Goal: Task Accomplishment & Management: Use online tool/utility

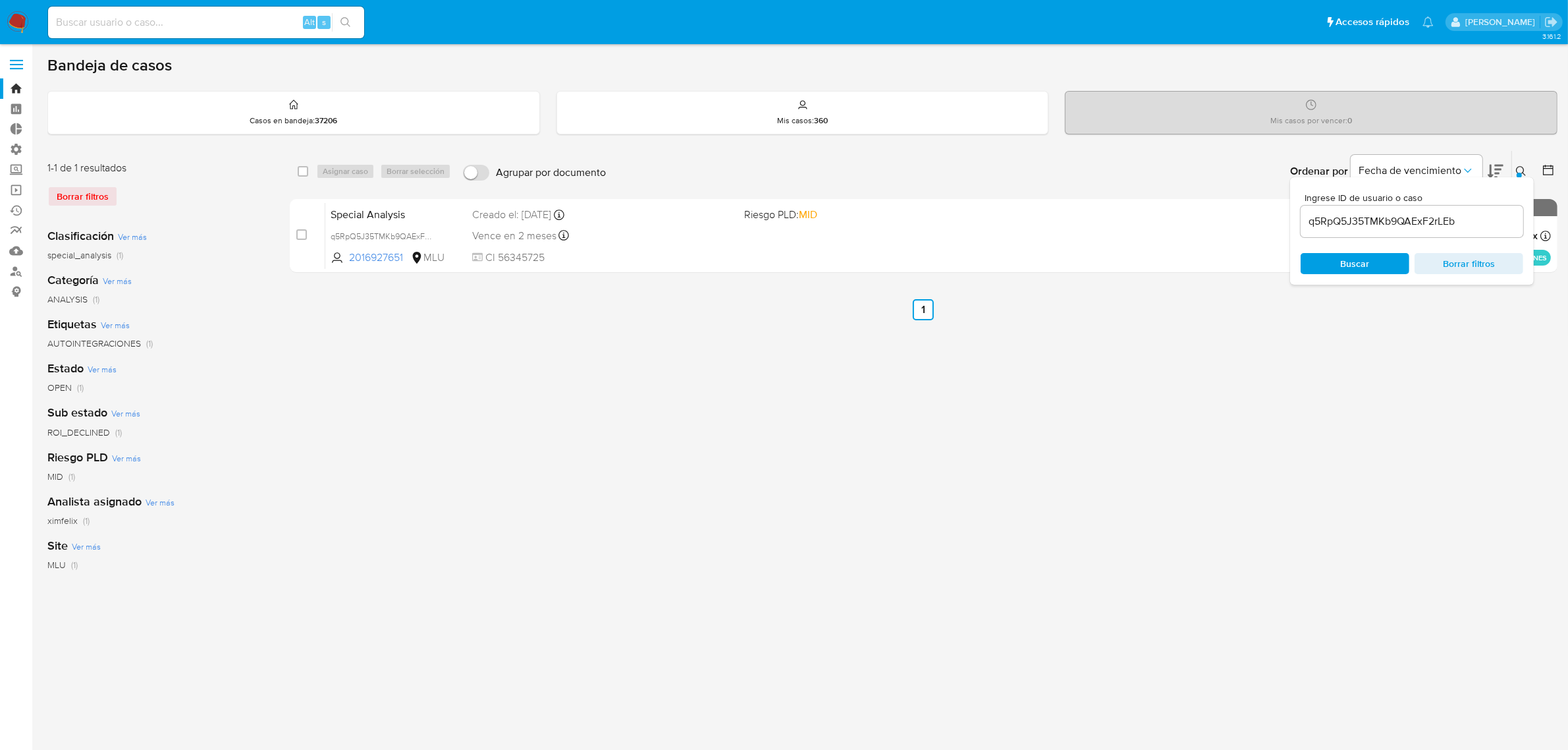
click at [777, 541] on div "select-all-cases-checkbox Asignar caso Borrar selección Agrupar por documento O…" at bounding box center [924, 439] width 1268 height 579
click at [1475, 271] on span "Borrar filtros" at bounding box center [1468, 264] width 90 height 19
click at [1452, 258] on span "Borrar filtros" at bounding box center [1468, 264] width 90 height 19
click at [1163, 461] on div "select-all-cases-checkbox Asignar caso Borrar selección Agrupar por documento O…" at bounding box center [924, 439] width 1268 height 579
click at [15, 15] on img at bounding box center [18, 22] width 22 height 22
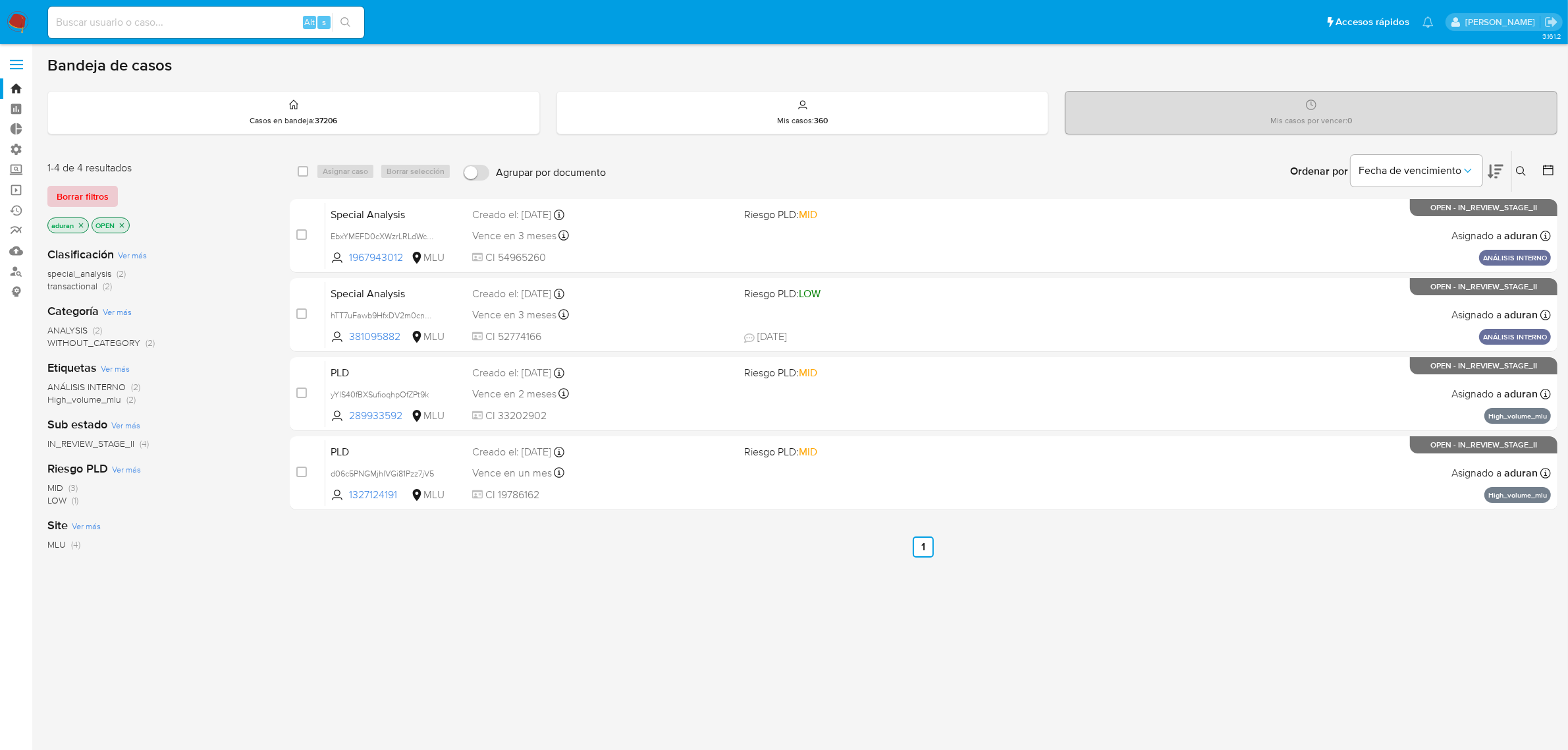
click at [98, 201] on span "Borrar filtros" at bounding box center [82, 197] width 52 height 19
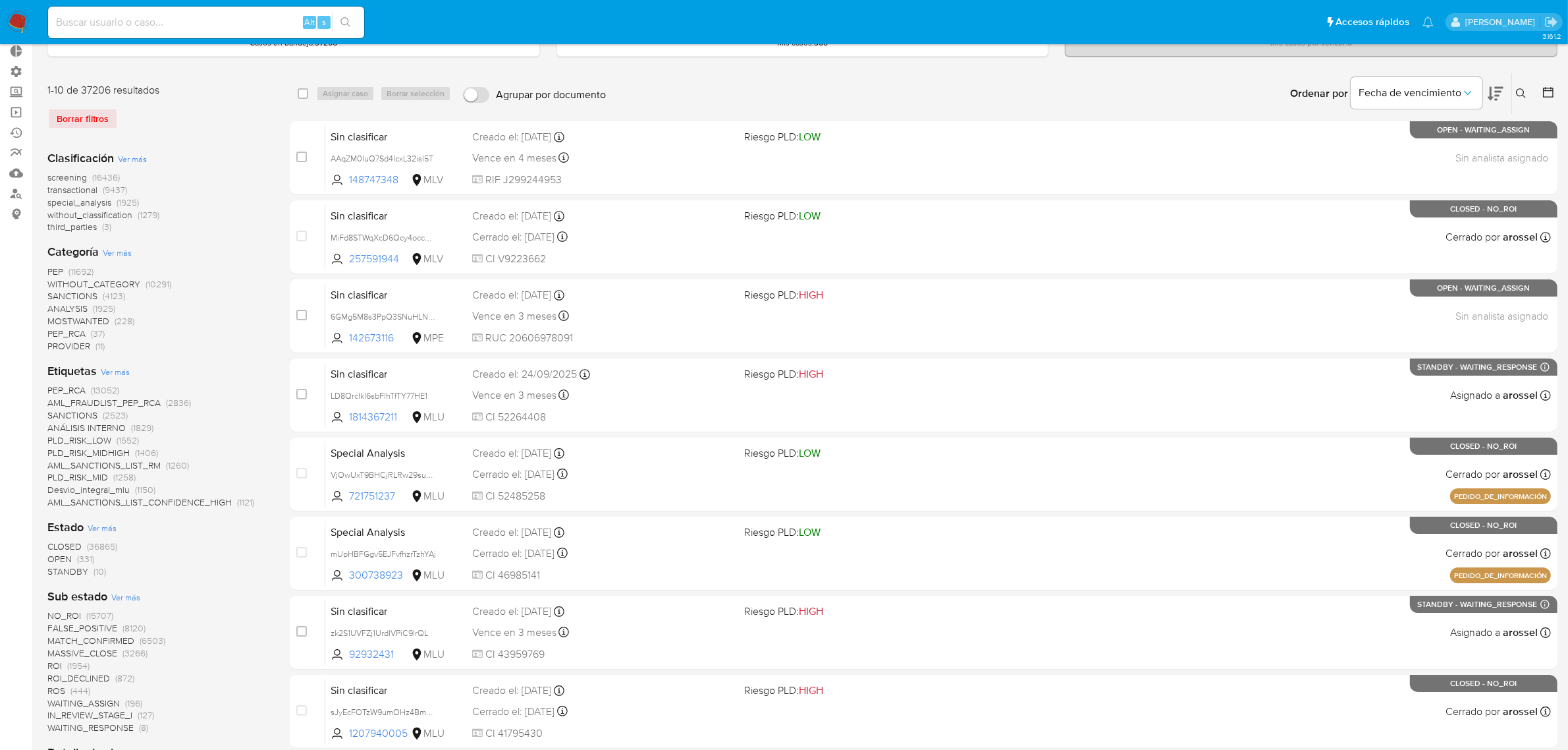
scroll to position [82, 0]
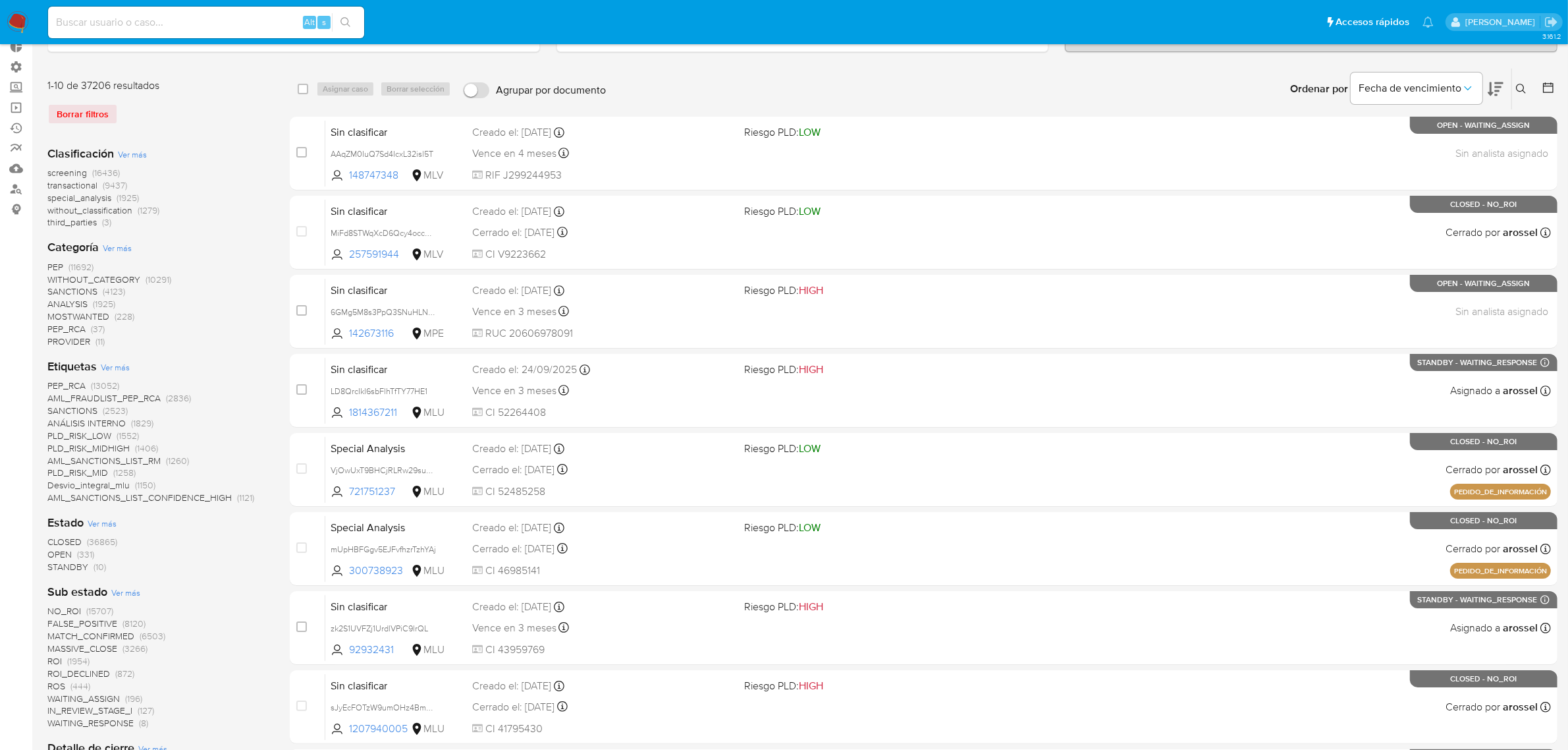
click at [67, 563] on span "STANDBY" at bounding box center [68, 566] width 41 height 13
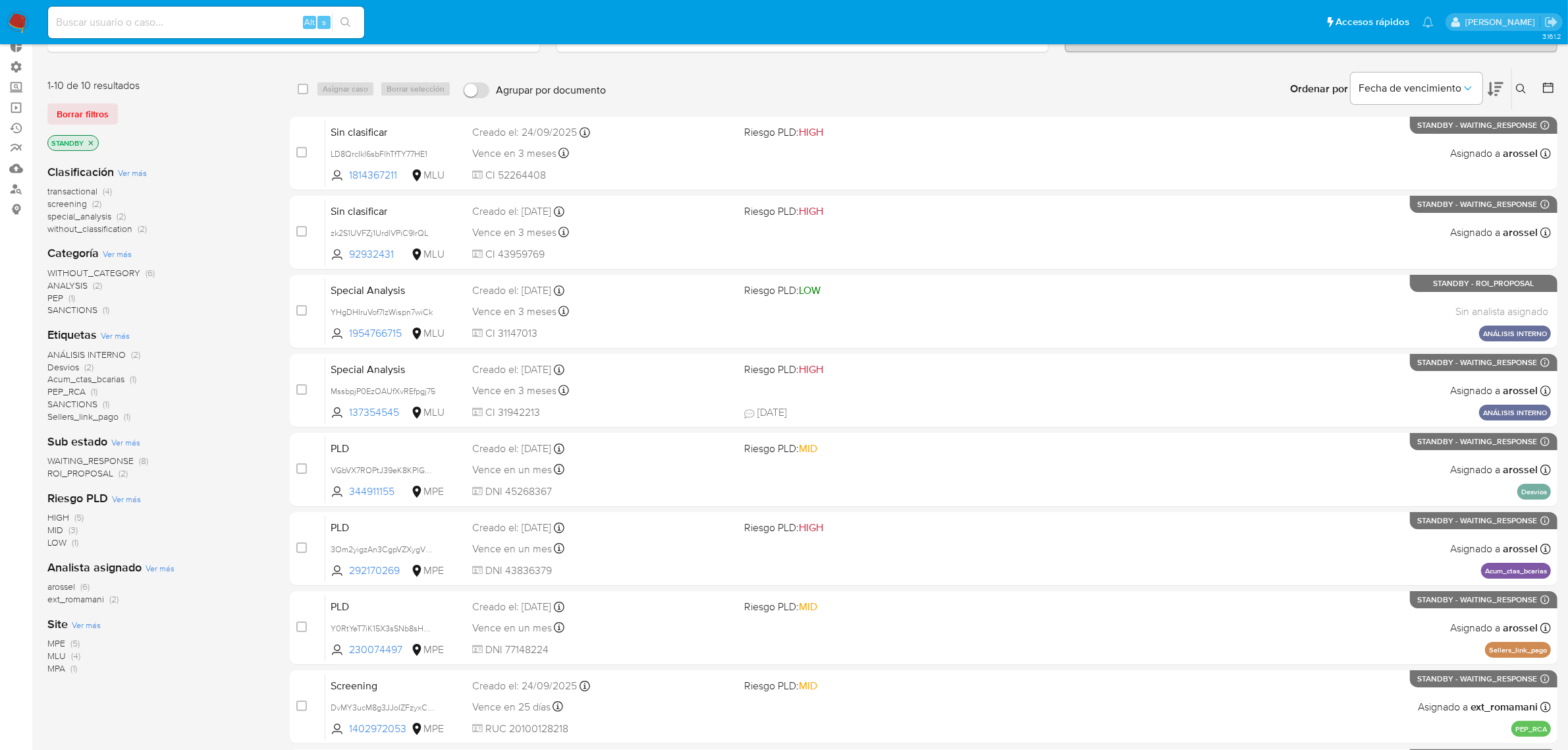
click at [106, 476] on span "ROI_PROPOSAL" at bounding box center [80, 473] width 66 height 13
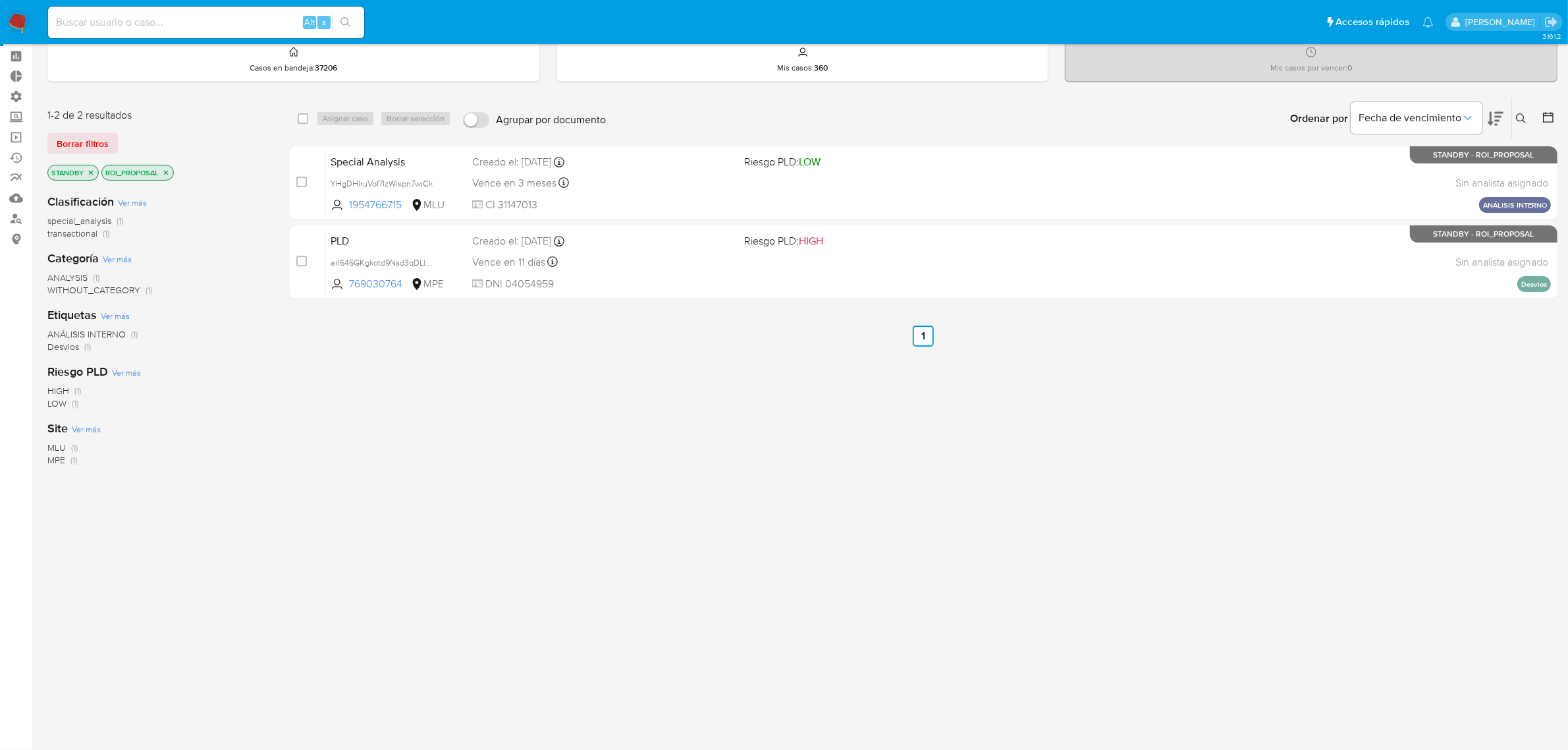
scroll to position [51, 0]
click at [294, 120] on div "select-all-cases-checkbox Asignar caso Borrar selección Agrupar por documento O…" at bounding box center [924, 120] width 1268 height 41
click at [300, 119] on input "checkbox" at bounding box center [303, 120] width 10 height 10
checkbox input "true"
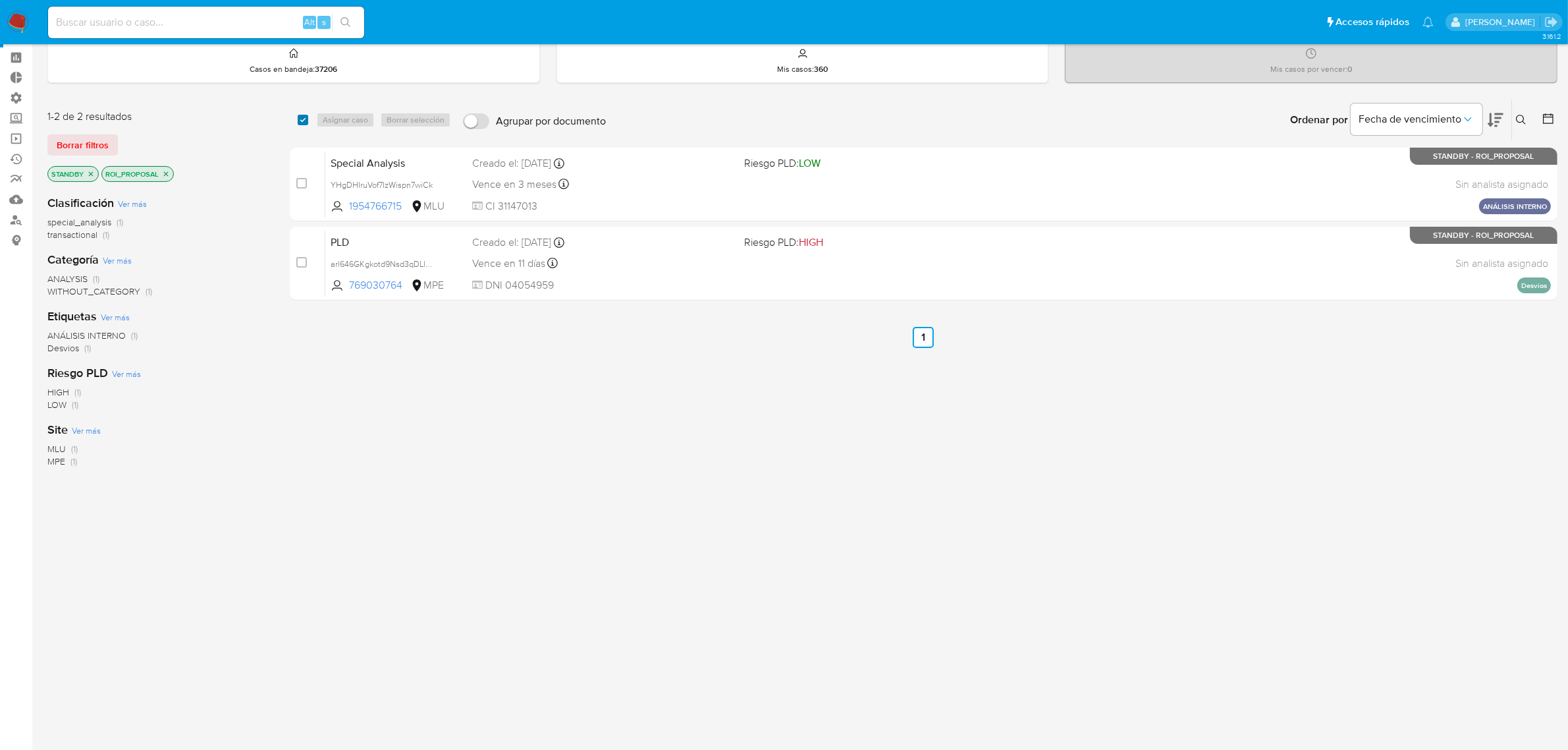
checkbox input "true"
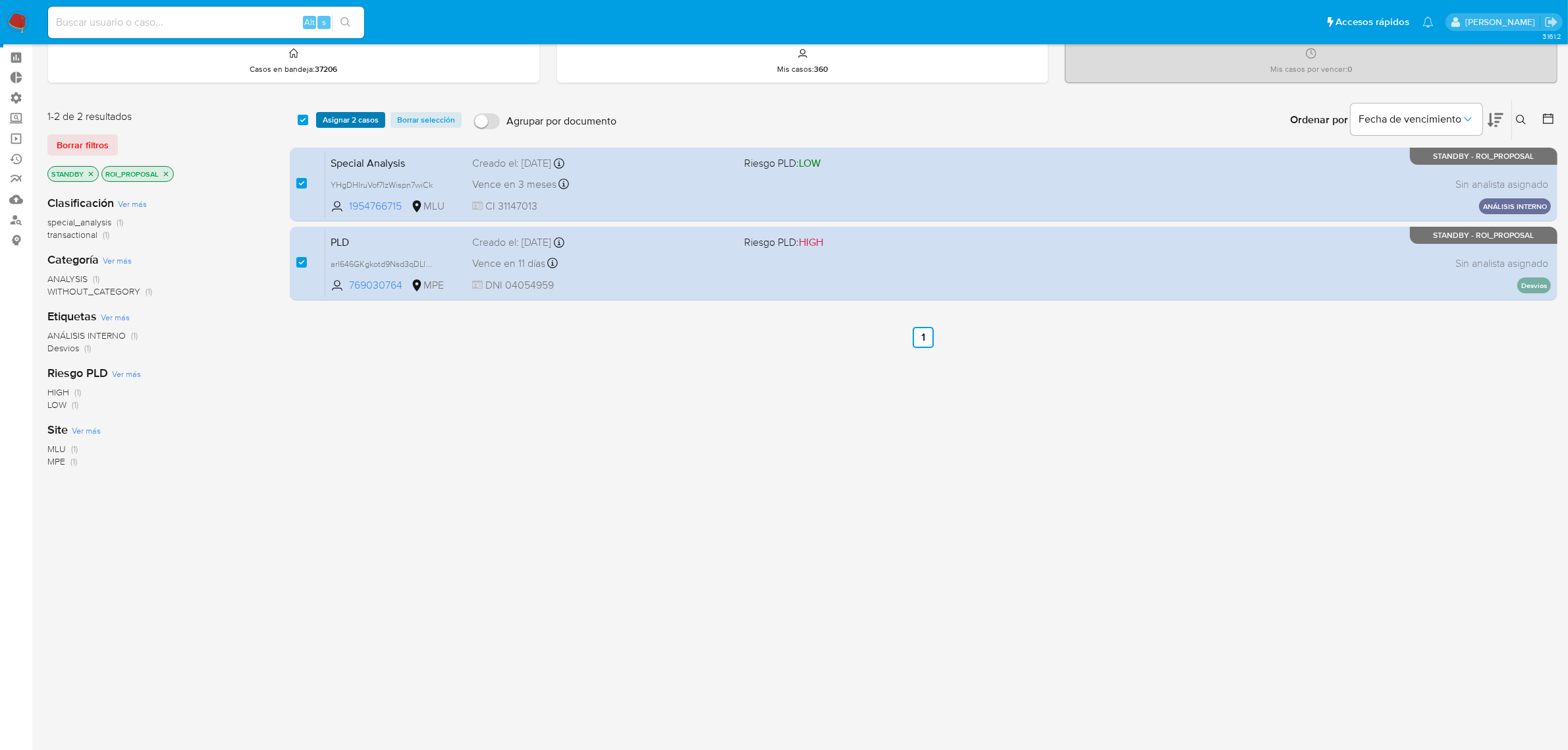
click at [353, 124] on span "Asignar 2 casos" at bounding box center [350, 119] width 56 height 13
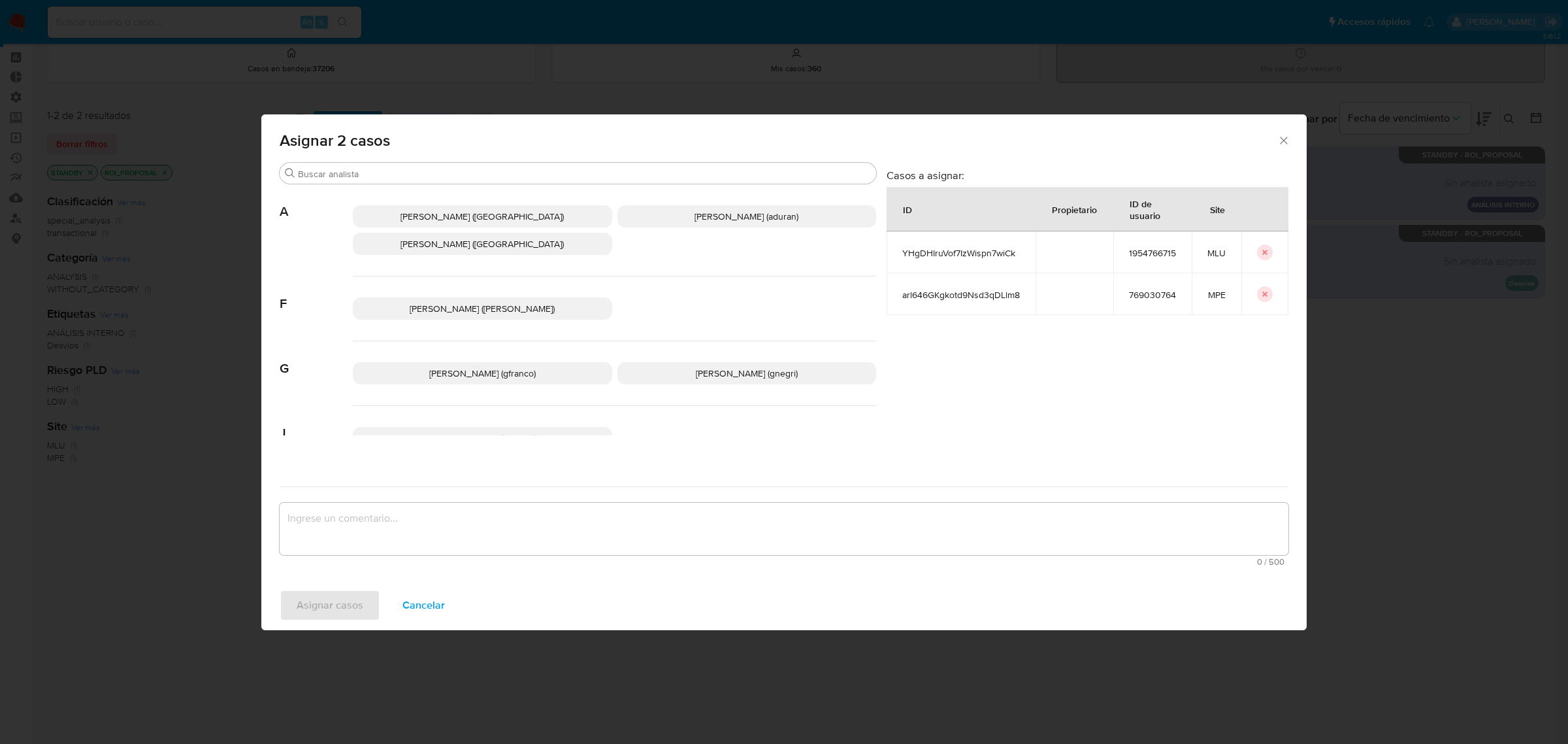
click at [730, 227] on div "Agostina Bazzano Pandikian (agbazzano) Agustin Matias Duran (aduran) Antonio Ro…" at bounding box center [614, 230] width 523 height 92
click at [727, 220] on span "Agustin Matias Duran (aduran)" at bounding box center [747, 216] width 104 height 13
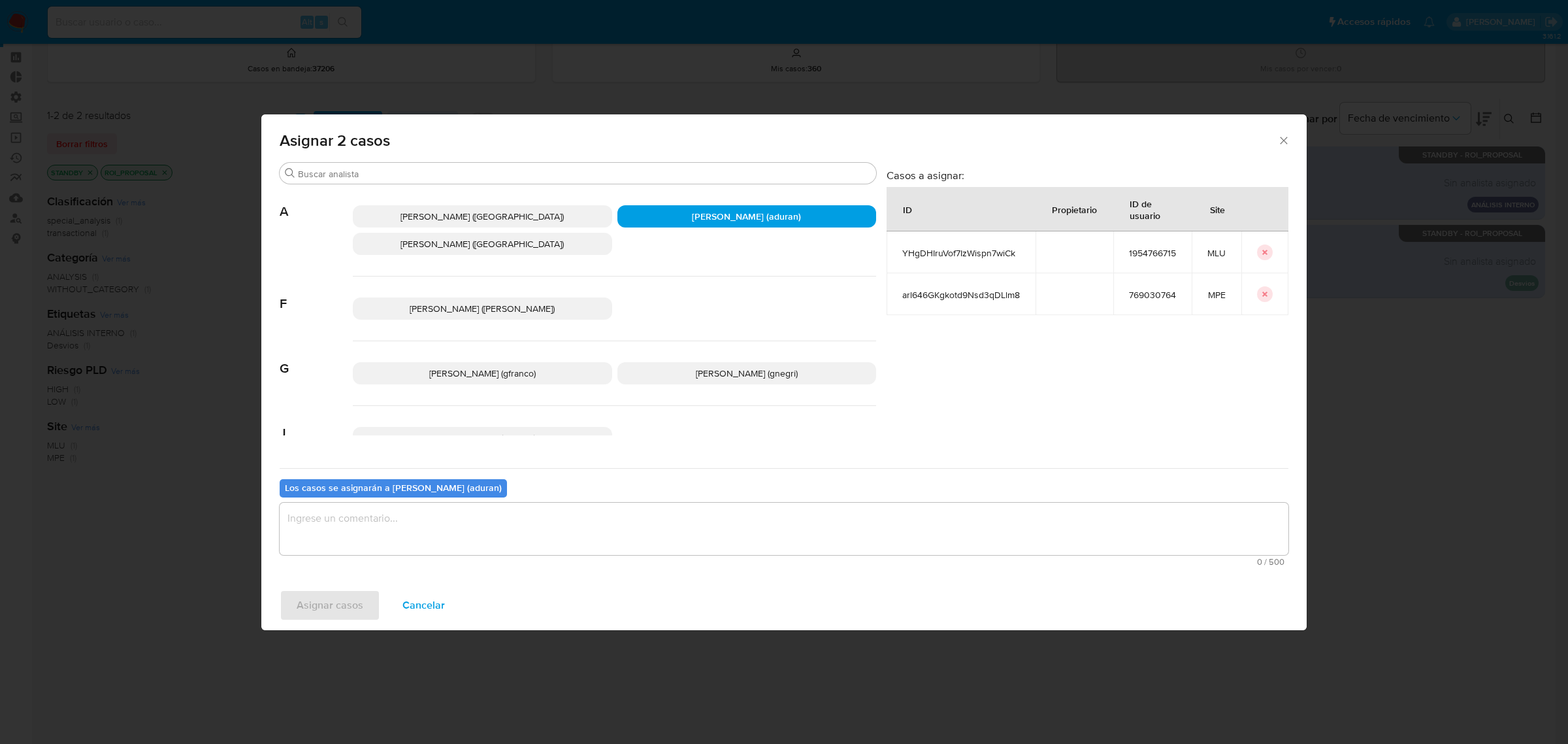
click at [696, 534] on textarea "assign-modal" at bounding box center [784, 529] width 1009 height 53
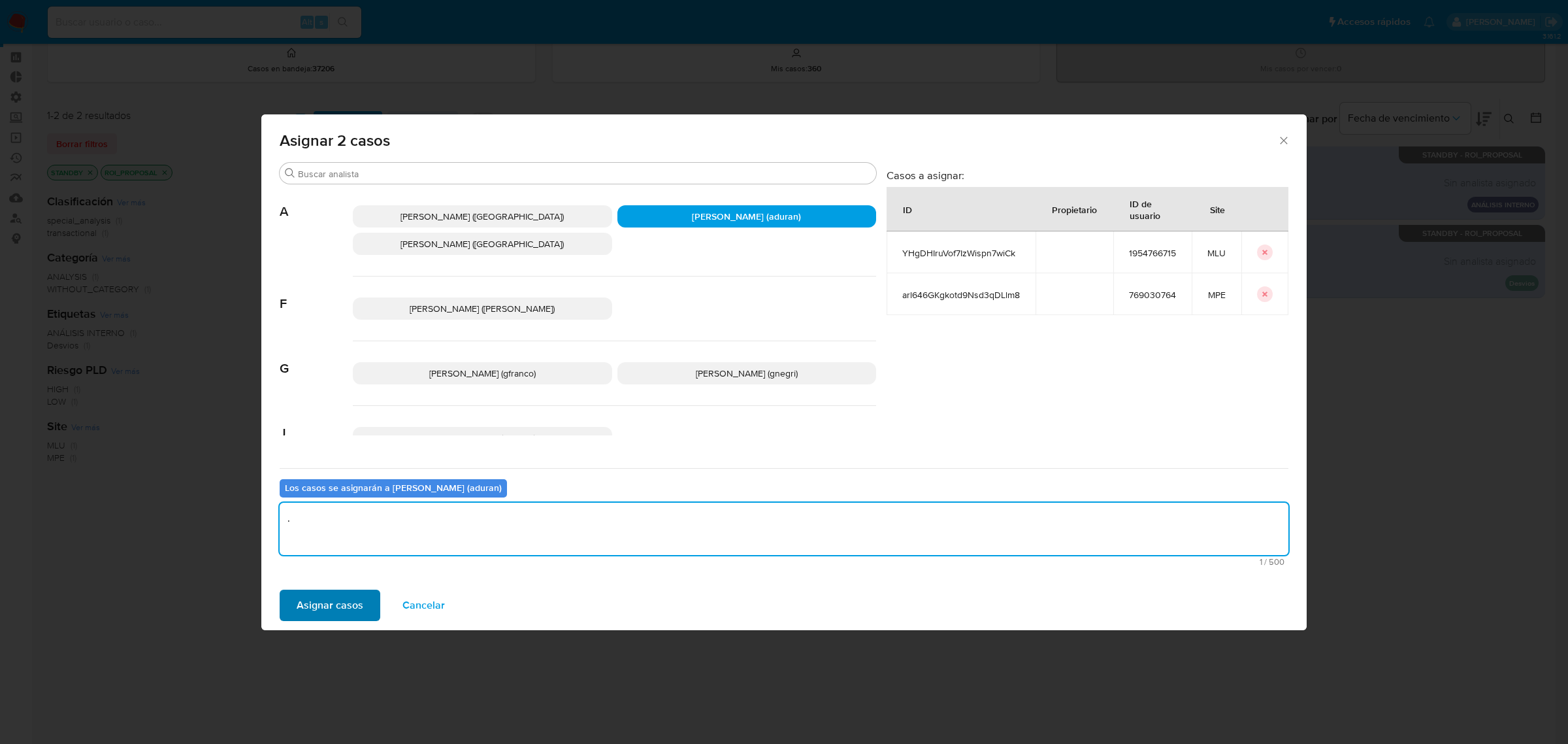
type textarea "."
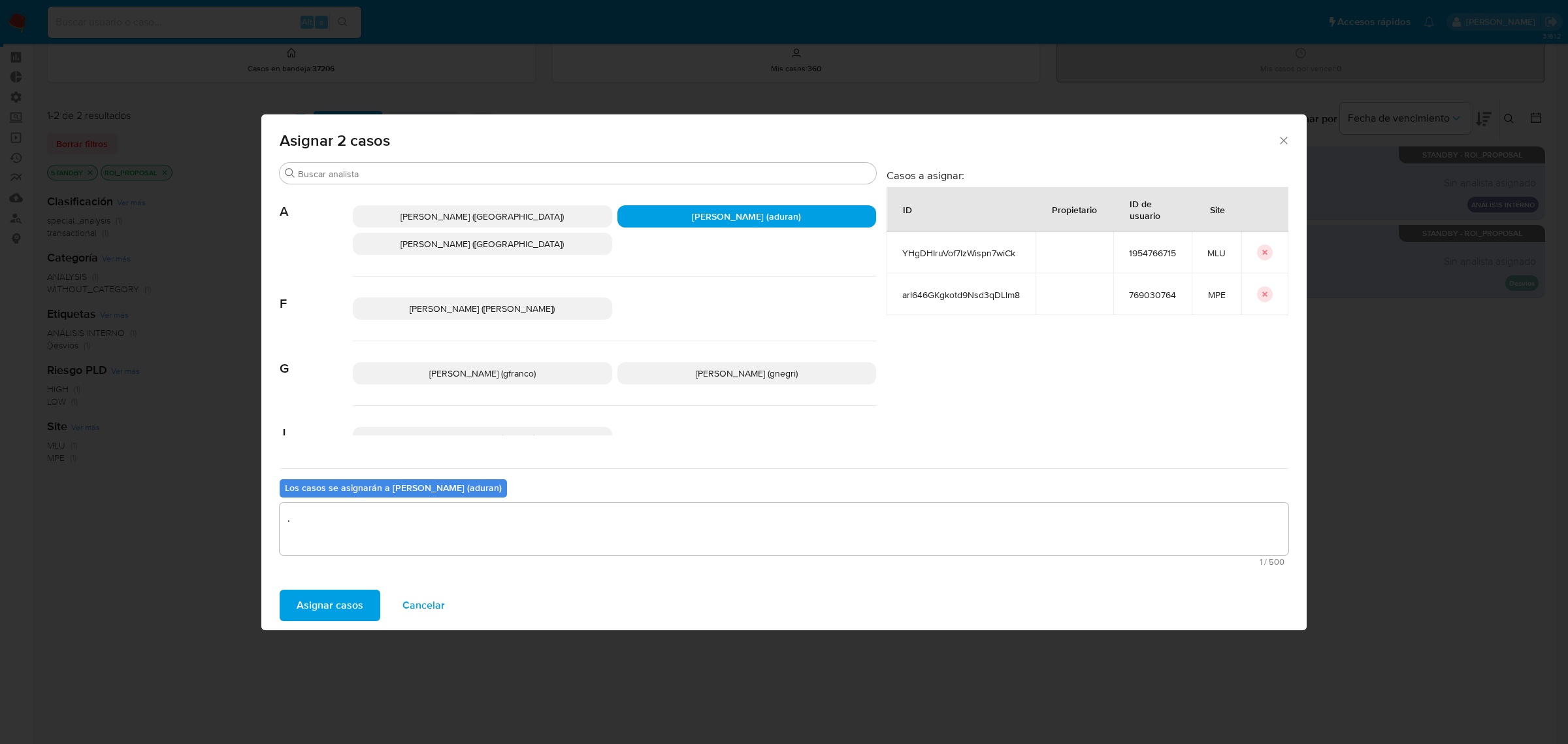
click at [317, 614] on span "Asignar casos" at bounding box center [330, 606] width 66 height 29
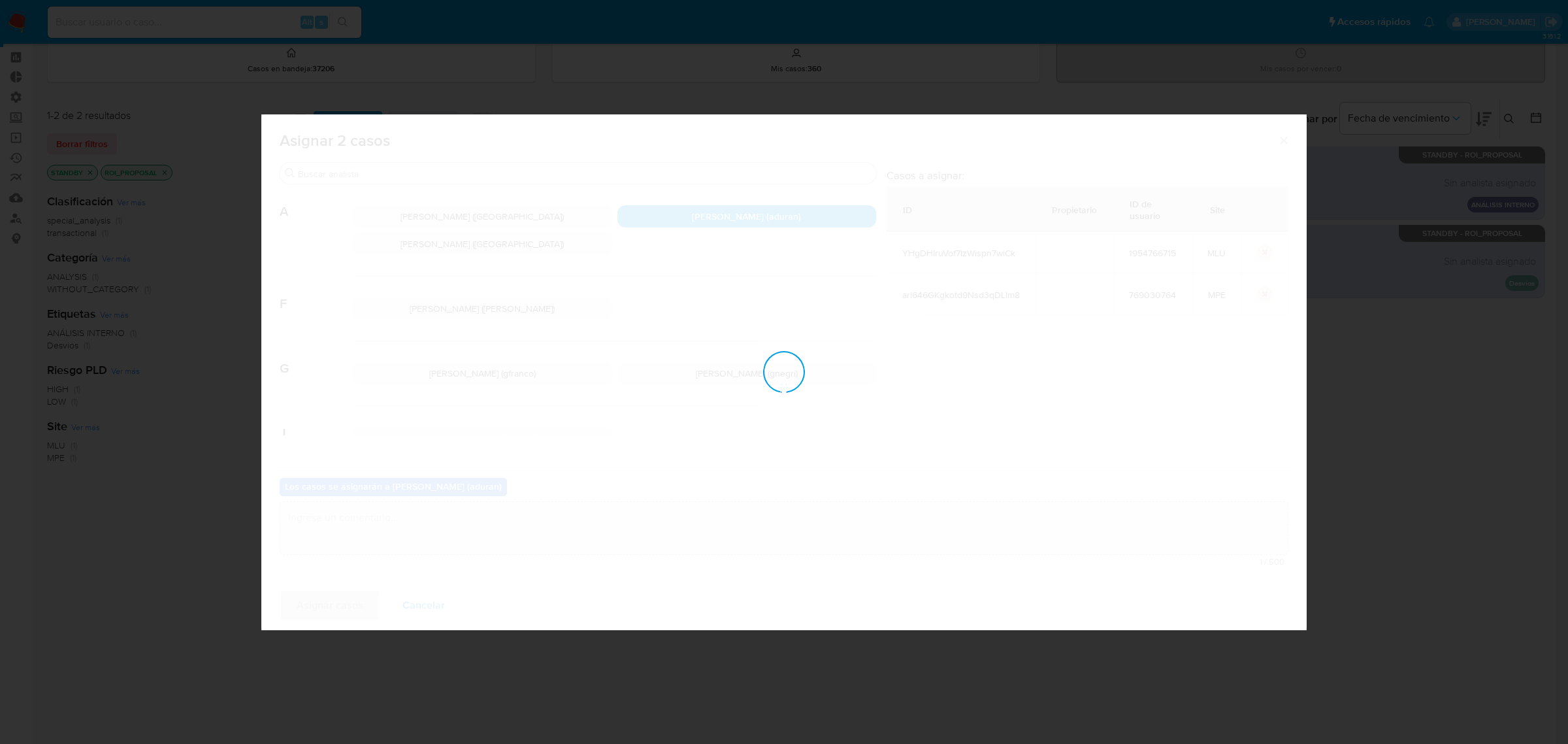
checkbox input "false"
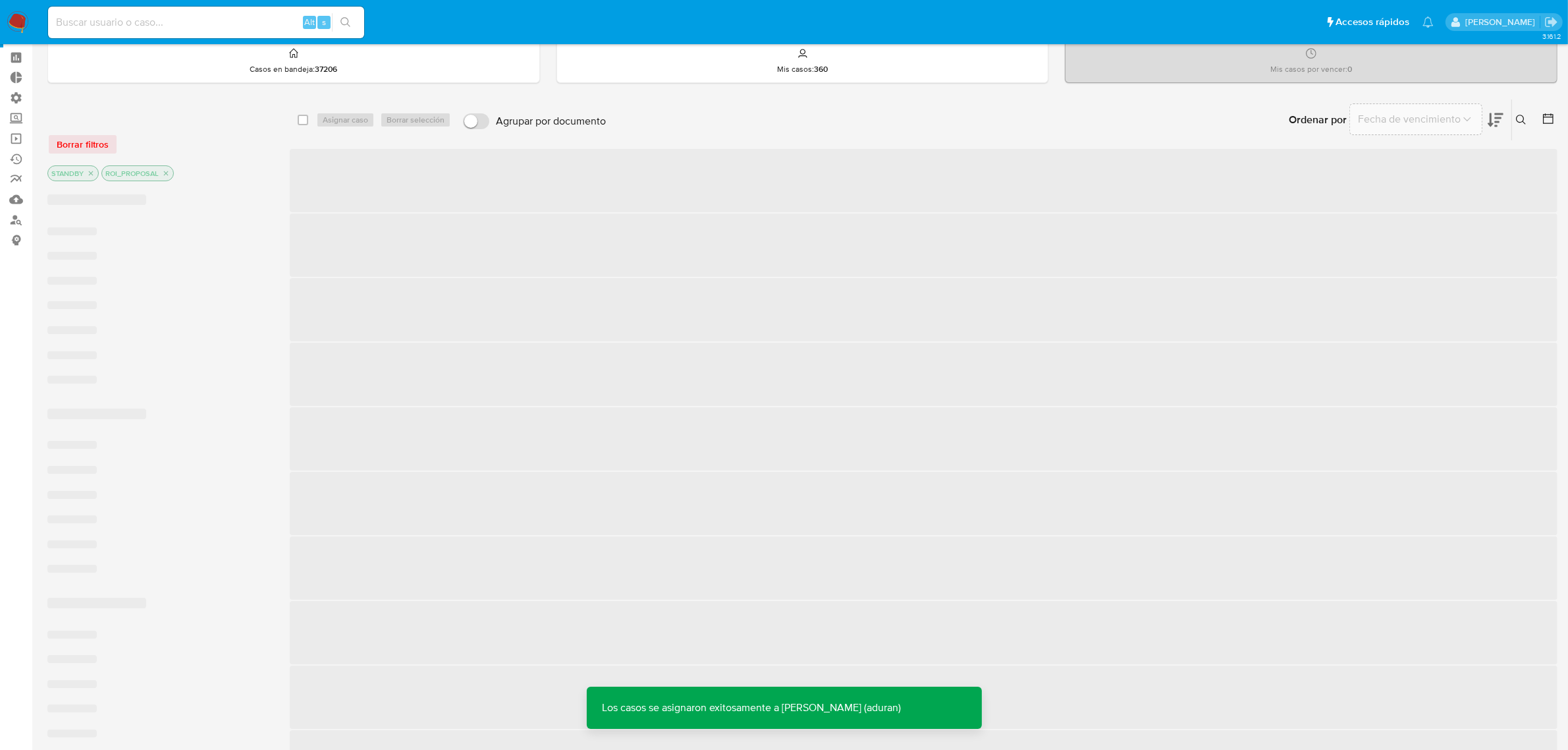
click at [23, 21] on img at bounding box center [18, 22] width 22 height 22
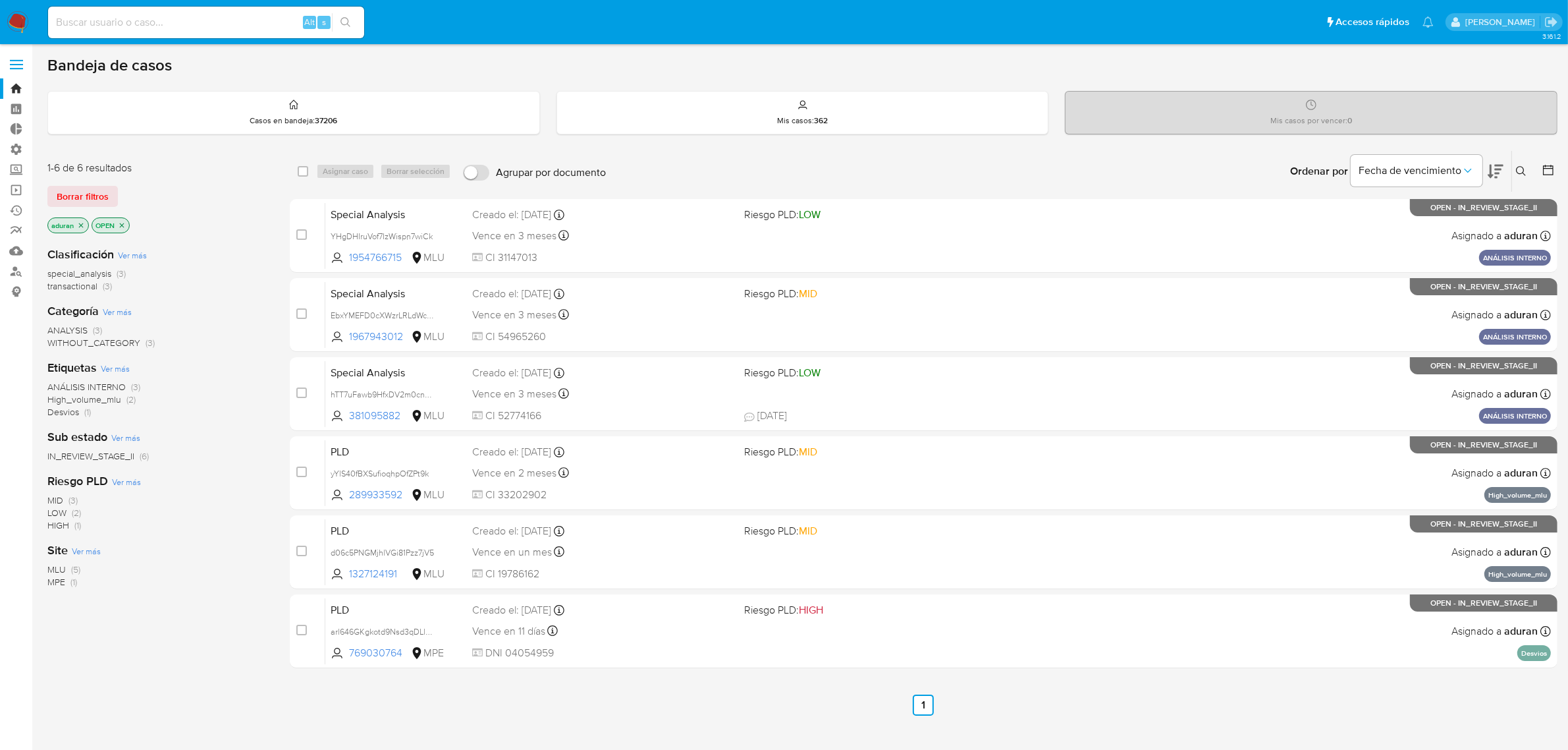
click at [758, 673] on div "select-all-cases-checkbox Asignar caso Borrar selección Agrupar por documento O…" at bounding box center [924, 448] width 1268 height 597
click at [1495, 166] on icon at bounding box center [1495, 171] width 15 height 15
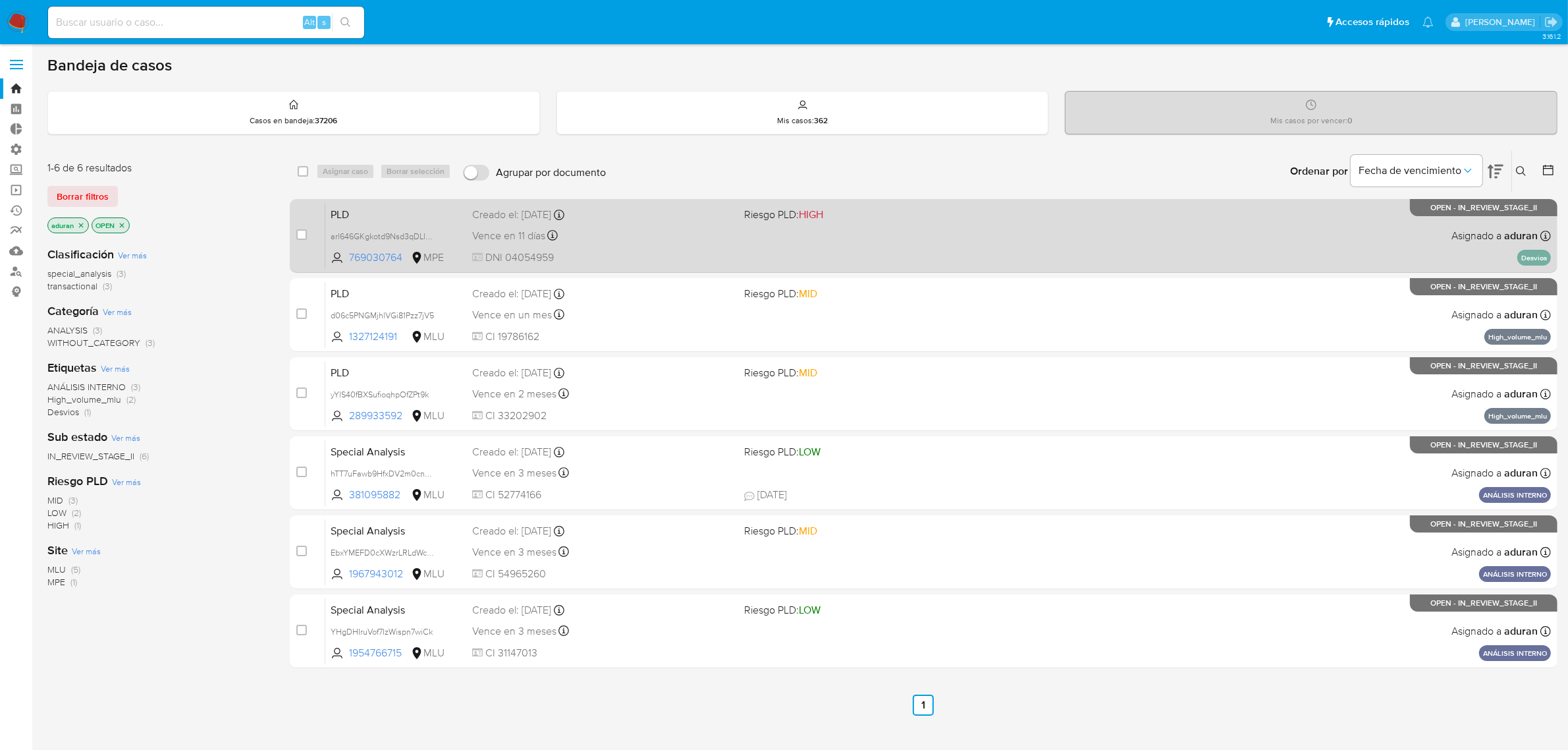
click at [755, 227] on div "PLD arl646GKgkotd9Nsd3qDLlm8 769030764 MPE Riesgo PLD: HIGH Creado el: 12/07/20…" at bounding box center [938, 235] width 1226 height 67
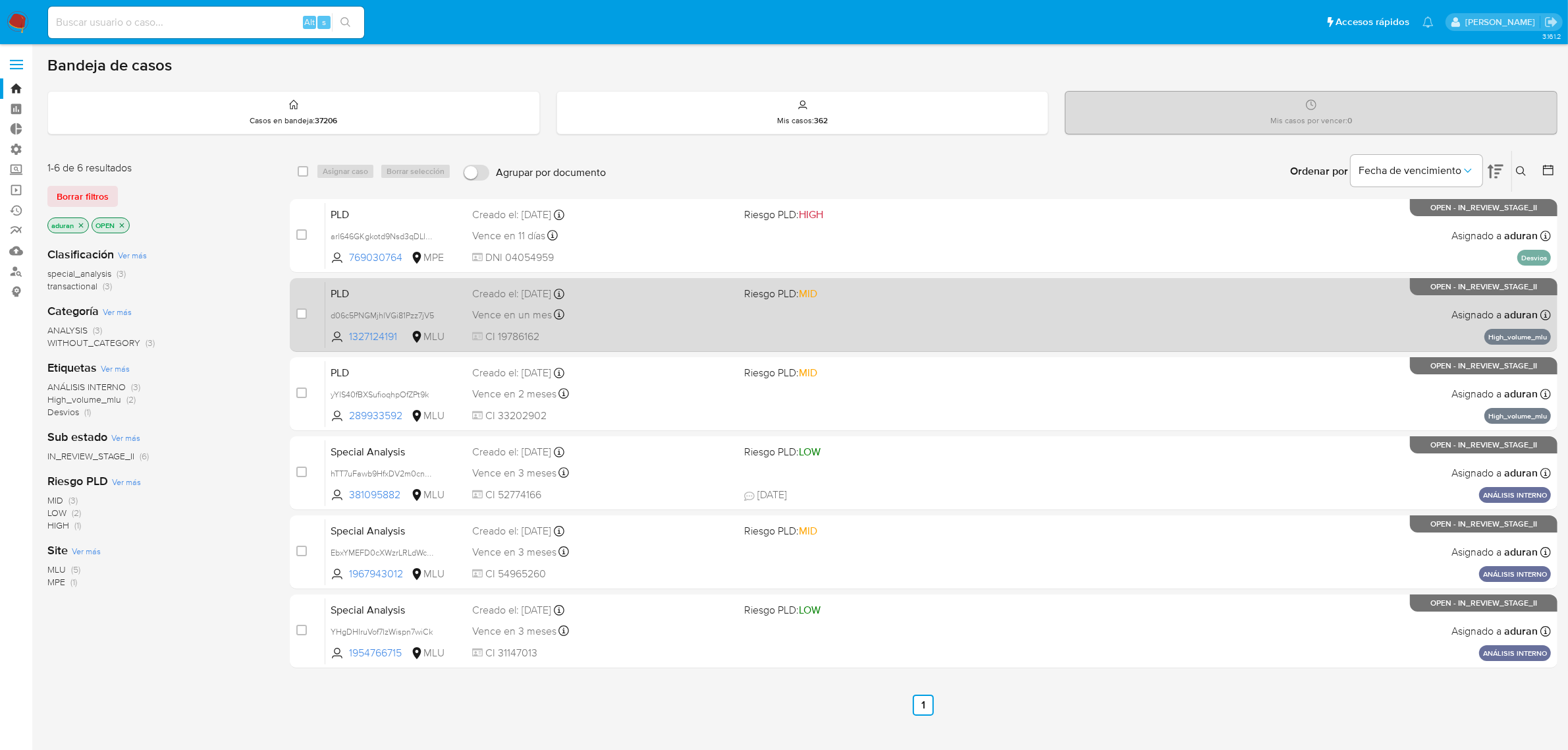
click at [733, 300] on div "Creado el: 12/08/2025 Creado el: 12/08/2025 06:35:14" at bounding box center [603, 294] width 262 height 15
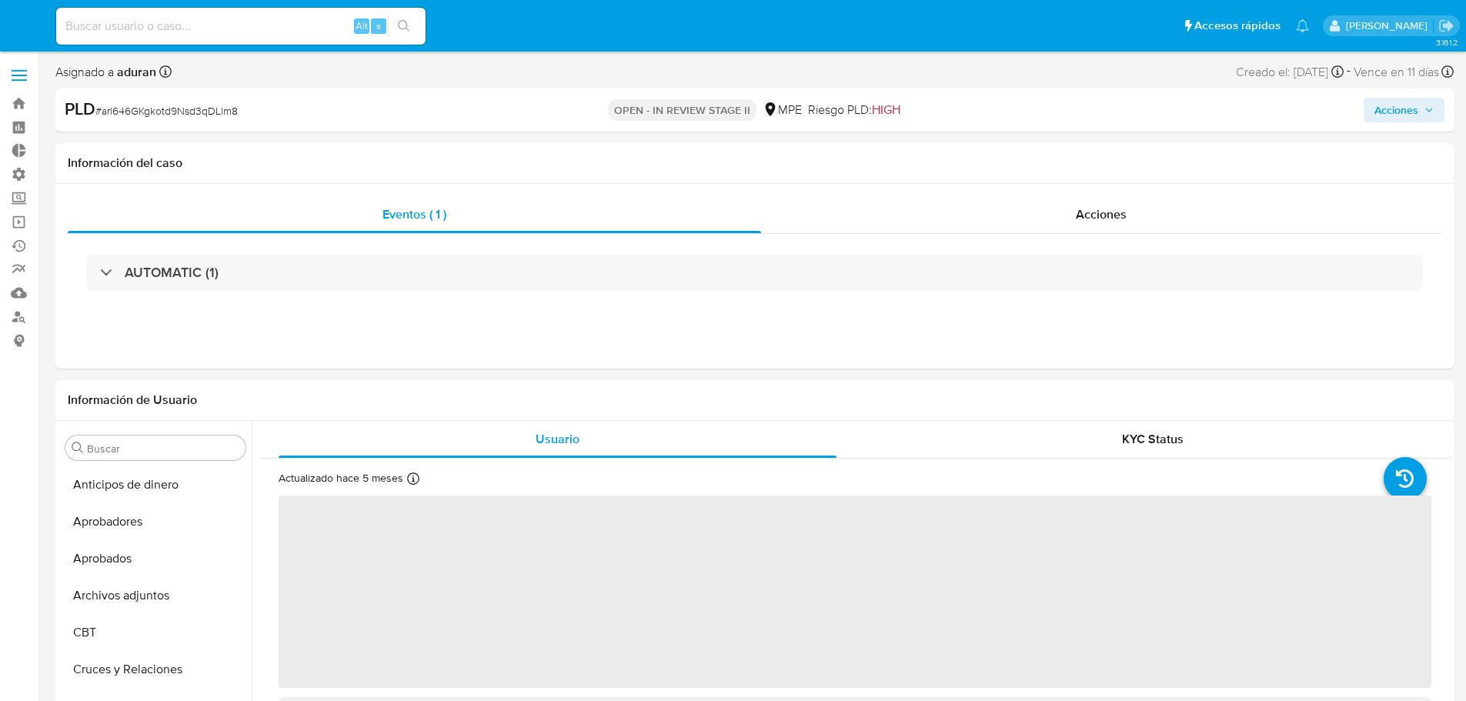
select select "10"
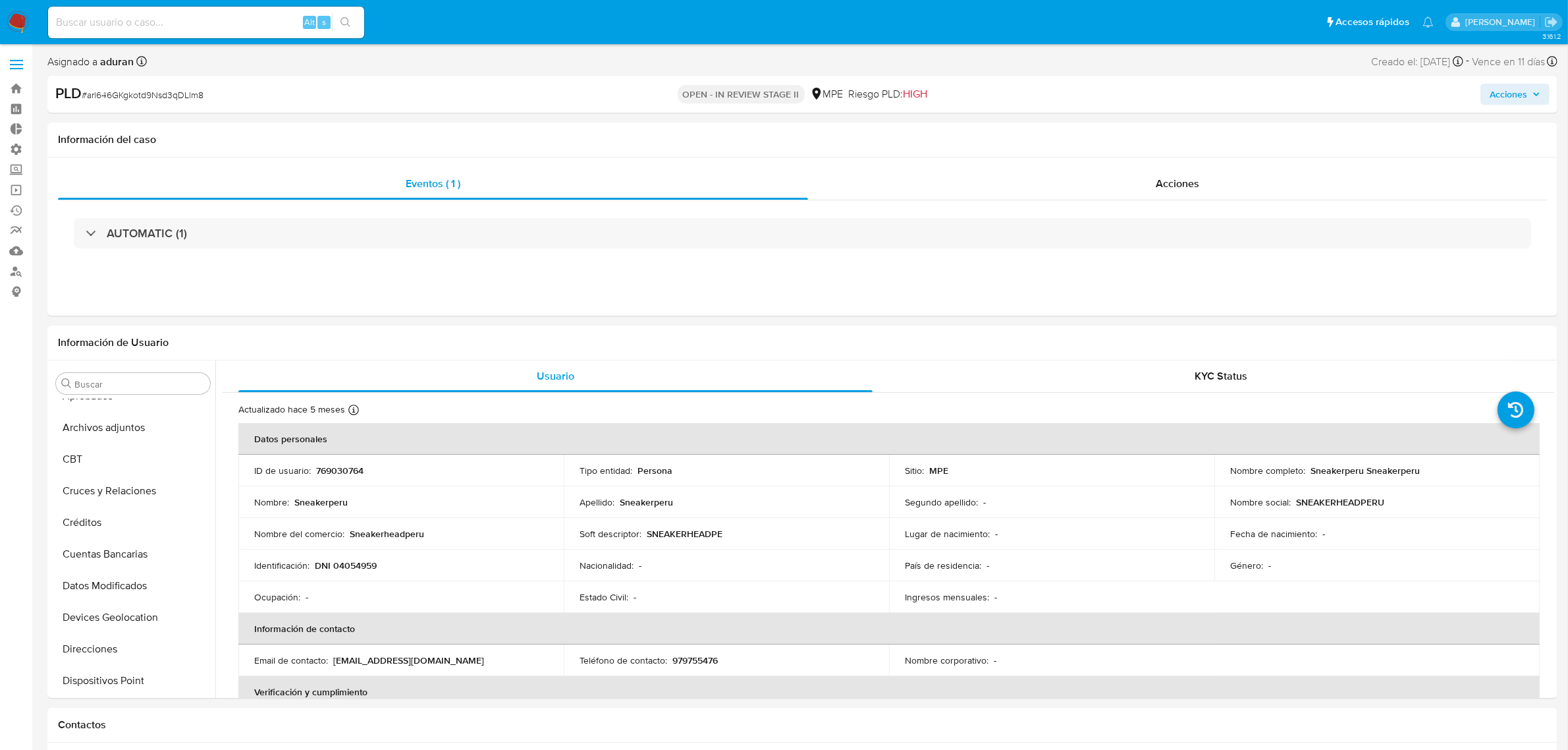
scroll to position [619, 0]
drag, startPoint x: 1416, startPoint y: 471, endPoint x: 1302, endPoint y: 463, distance: 114.3
click at [1254, 463] on td "Nombre completo : Sneakerperu Sneakerperu" at bounding box center [1377, 470] width 325 height 32
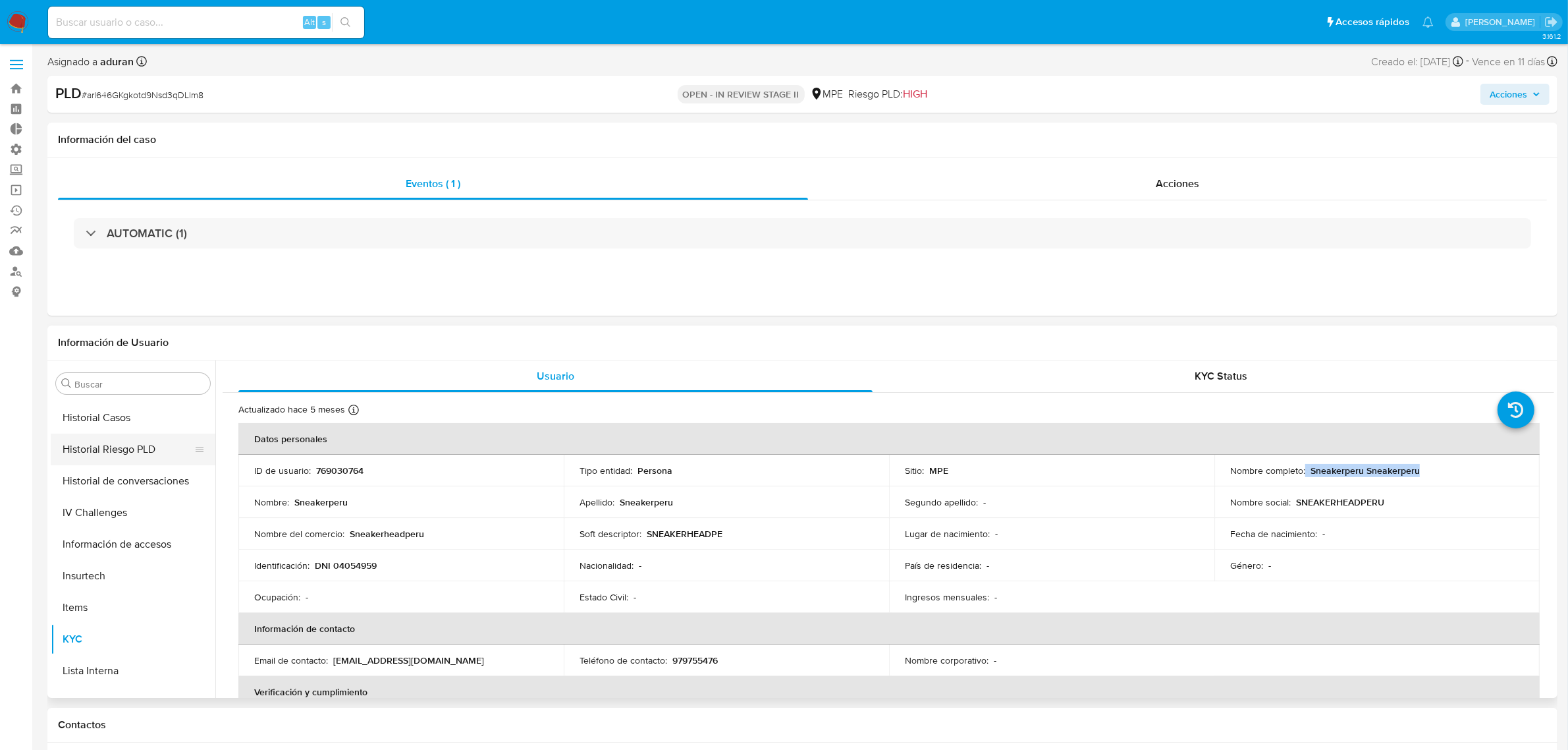
scroll to position [372, 0]
click at [132, 518] on button "Historial Casos" at bounding box center [128, 516] width 154 height 32
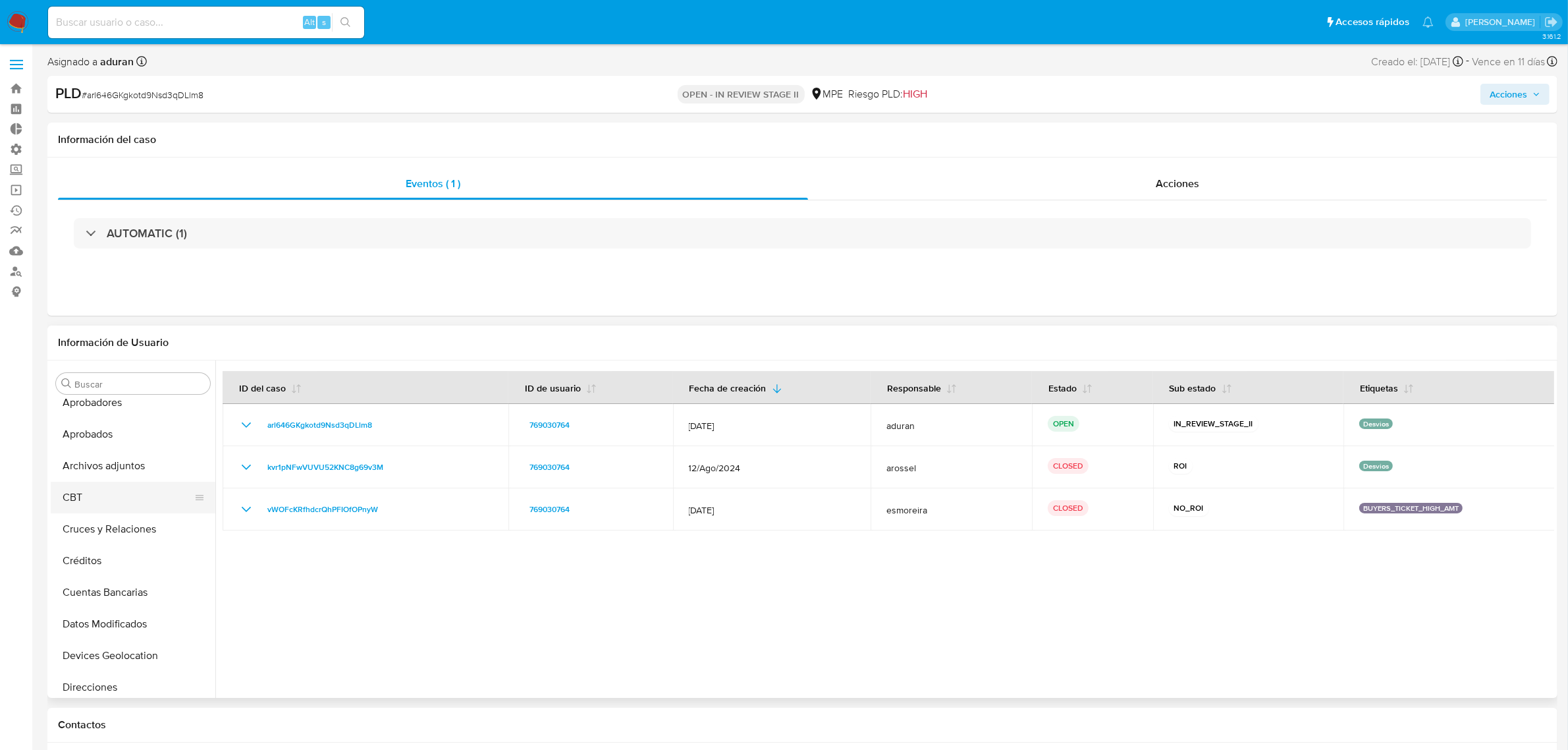
scroll to position [43, 0]
click at [128, 467] on button "Archivos adjuntos" at bounding box center [128, 467] width 154 height 32
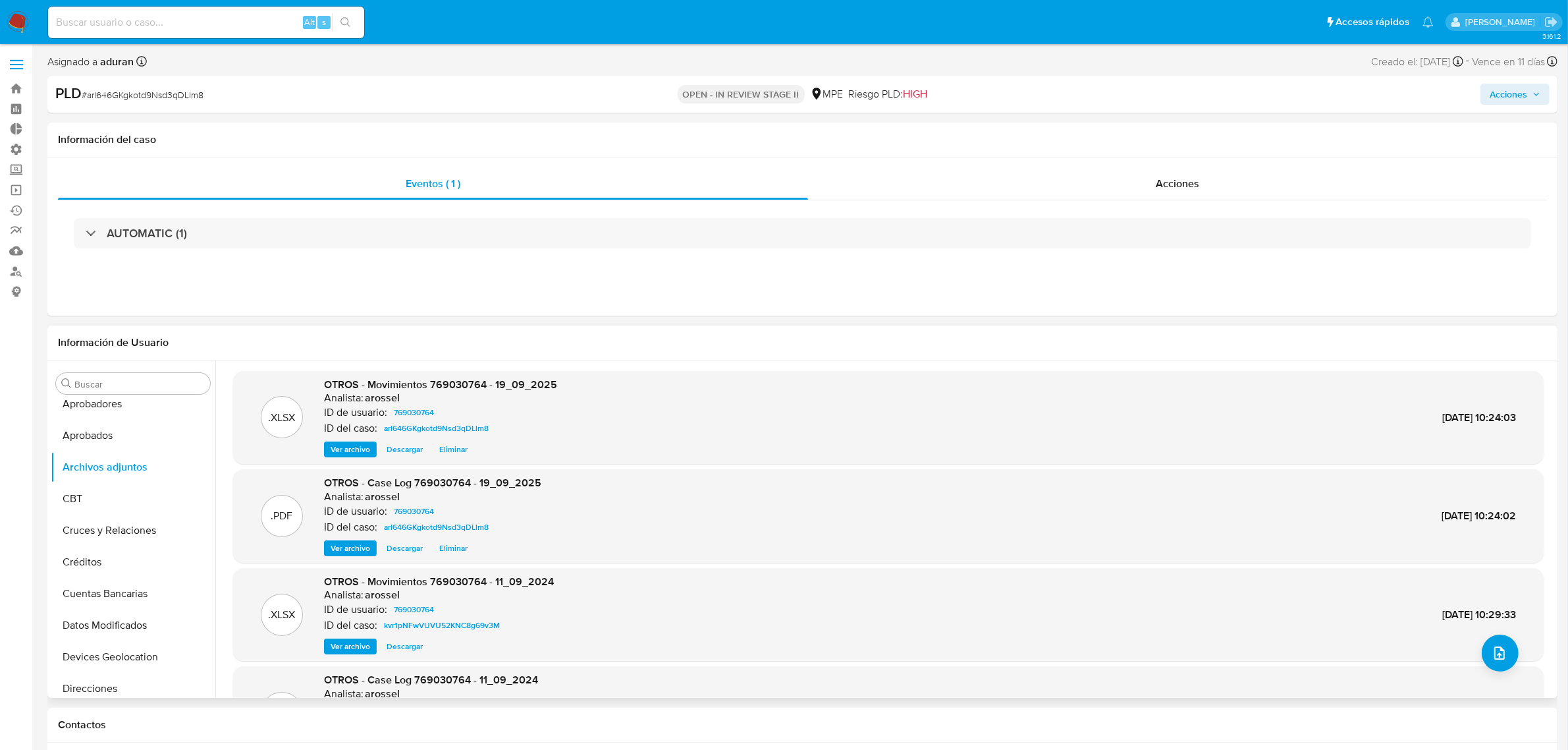
click at [395, 550] on span "Descargar" at bounding box center [405, 547] width 36 height 13
click at [1254, 100] on span "Acciones" at bounding box center [1514, 94] width 50 height 19
click at [1163, 146] on div "Resolución del caso Alt r" at bounding box center [1156, 136] width 126 height 34
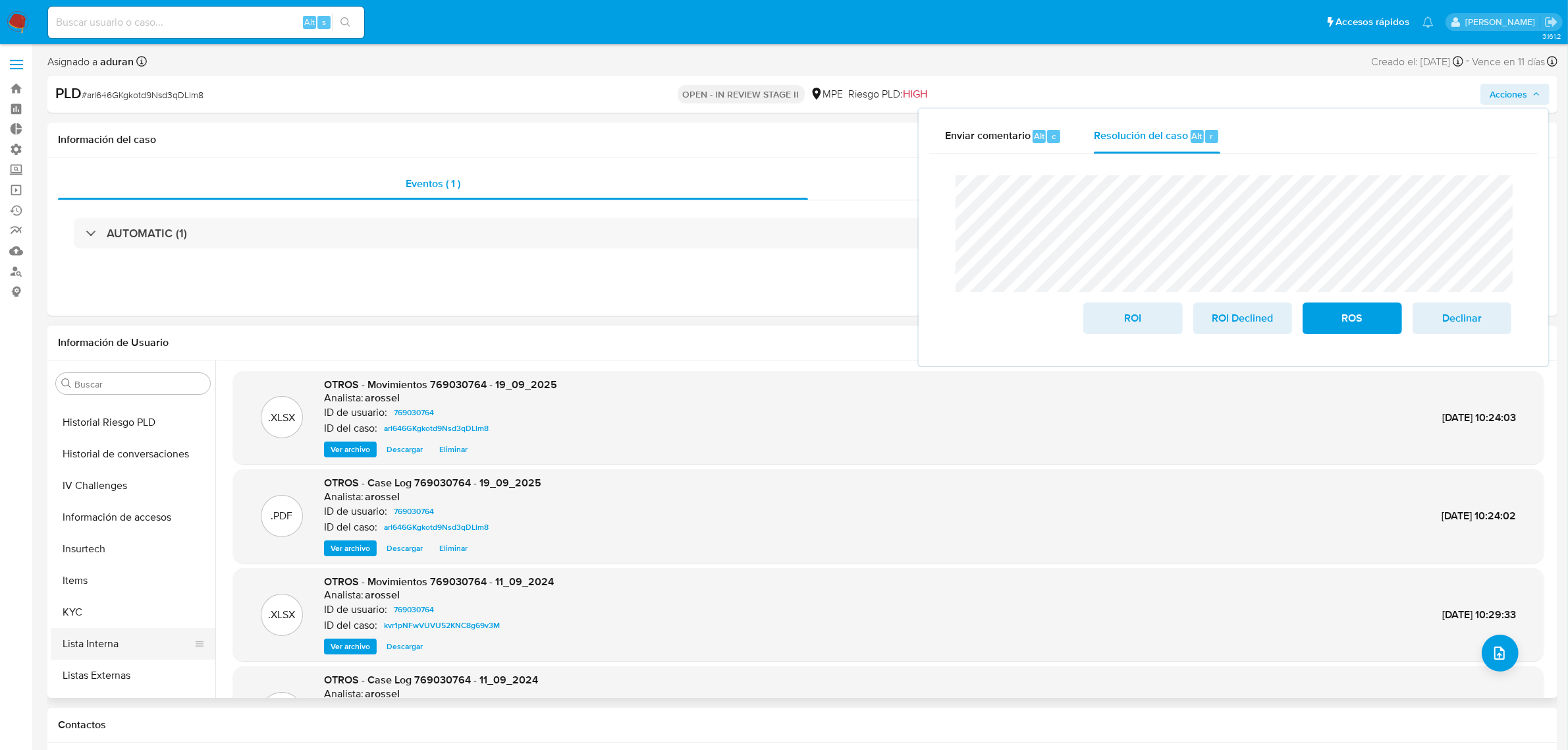
scroll to position [537, 0]
click at [98, 564] on button "KYC" at bounding box center [128, 574] width 154 height 32
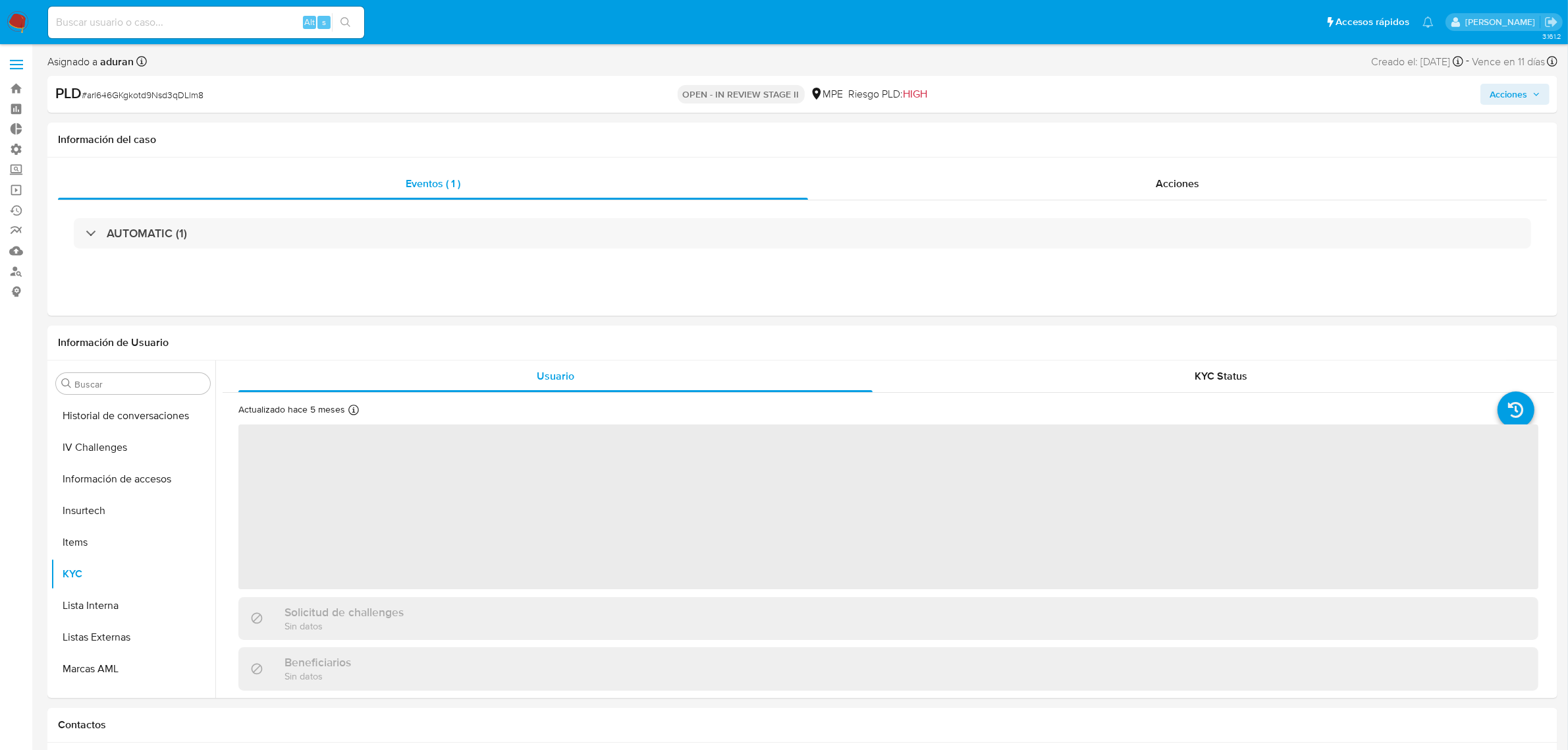
click at [1254, 106] on div "PLD # arl646GKgkotd9Nsd3qDLlm8 OPEN - IN REVIEW STAGE II MPE Riesgo PLD: HIGH A…" at bounding box center [802, 93] width 1510 height 37
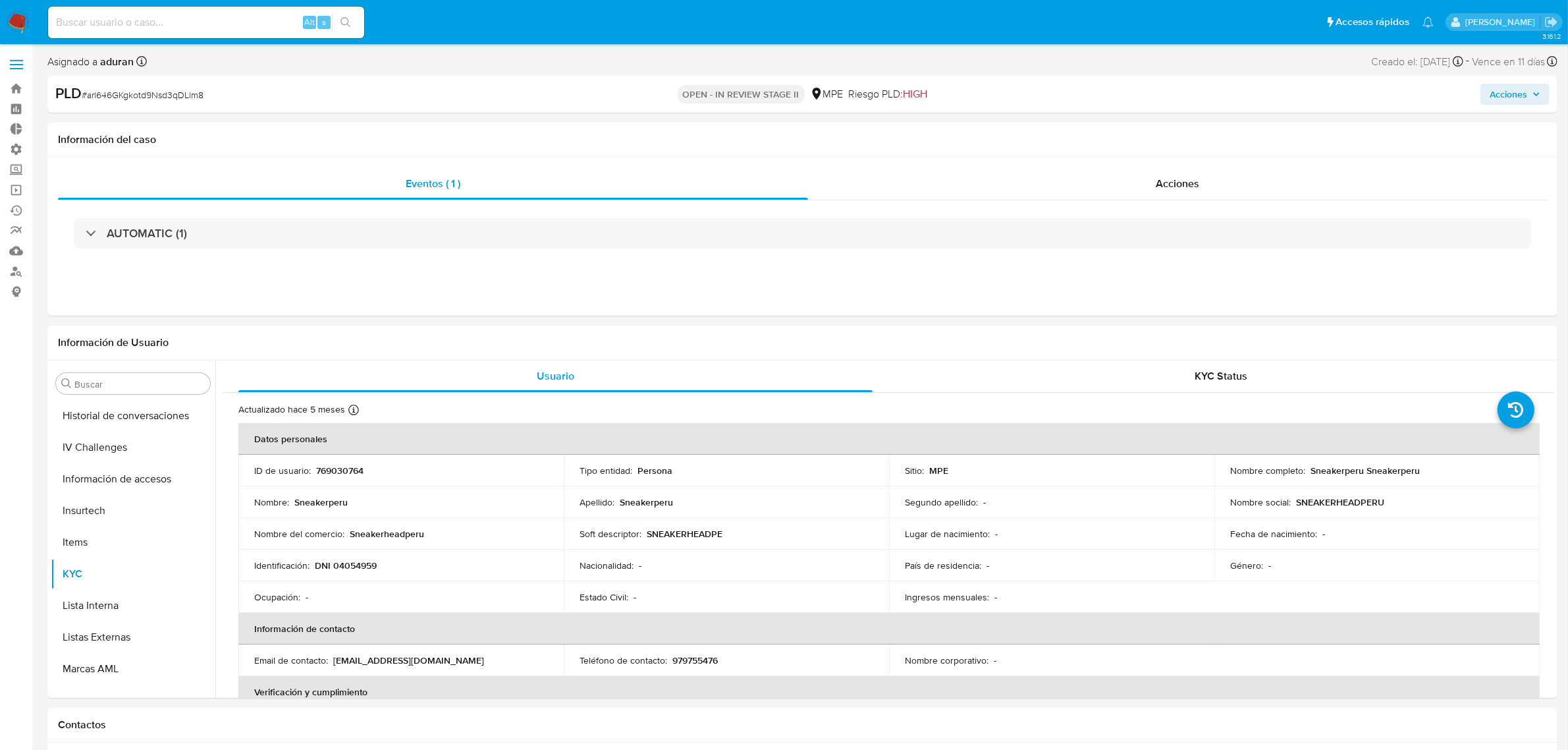
click at [1254, 94] on span "Acciones" at bounding box center [1508, 94] width 38 height 21
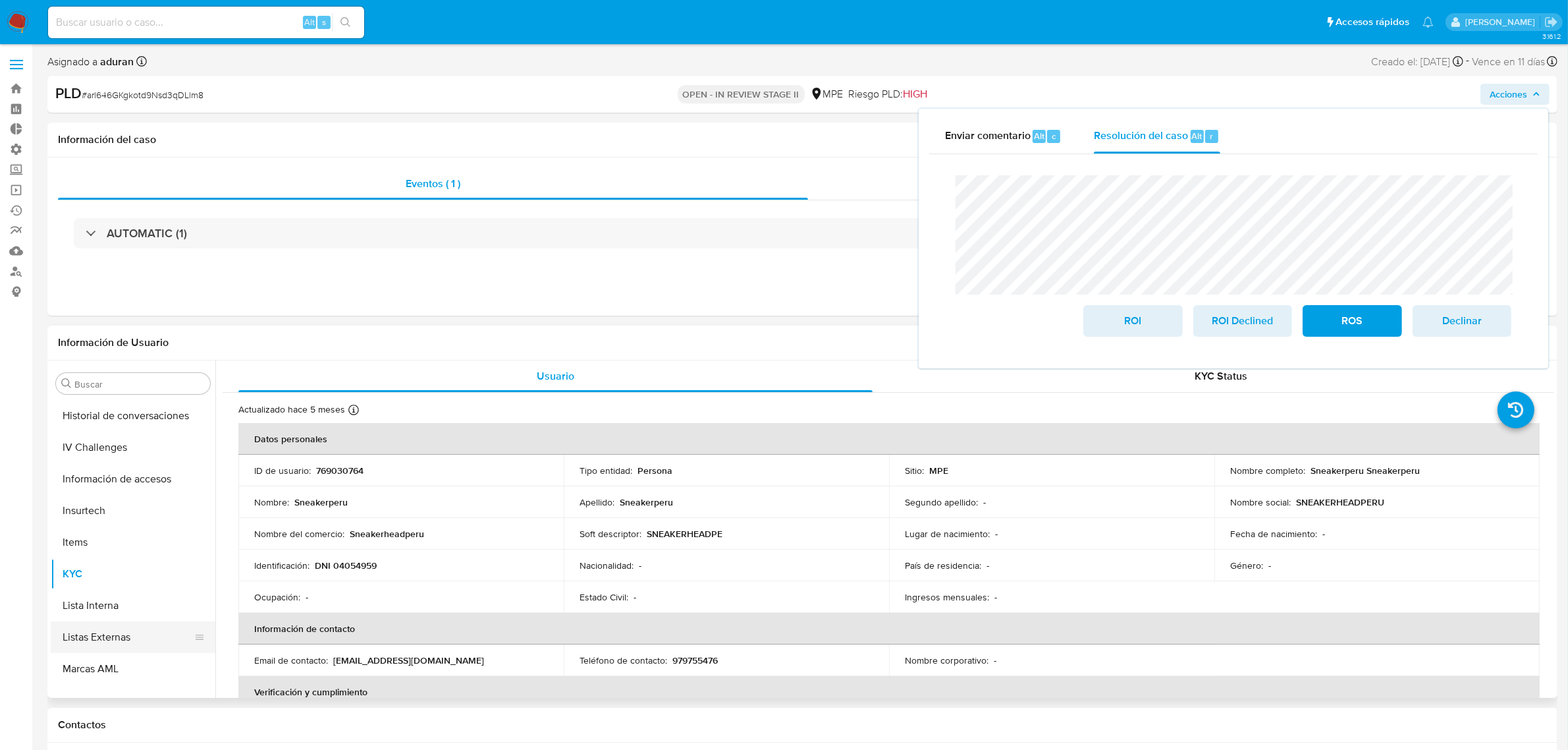
scroll to position [619, 0]
click at [140, 599] on button "Restricciones Nuevo Mundo" at bounding box center [128, 649] width 154 height 32
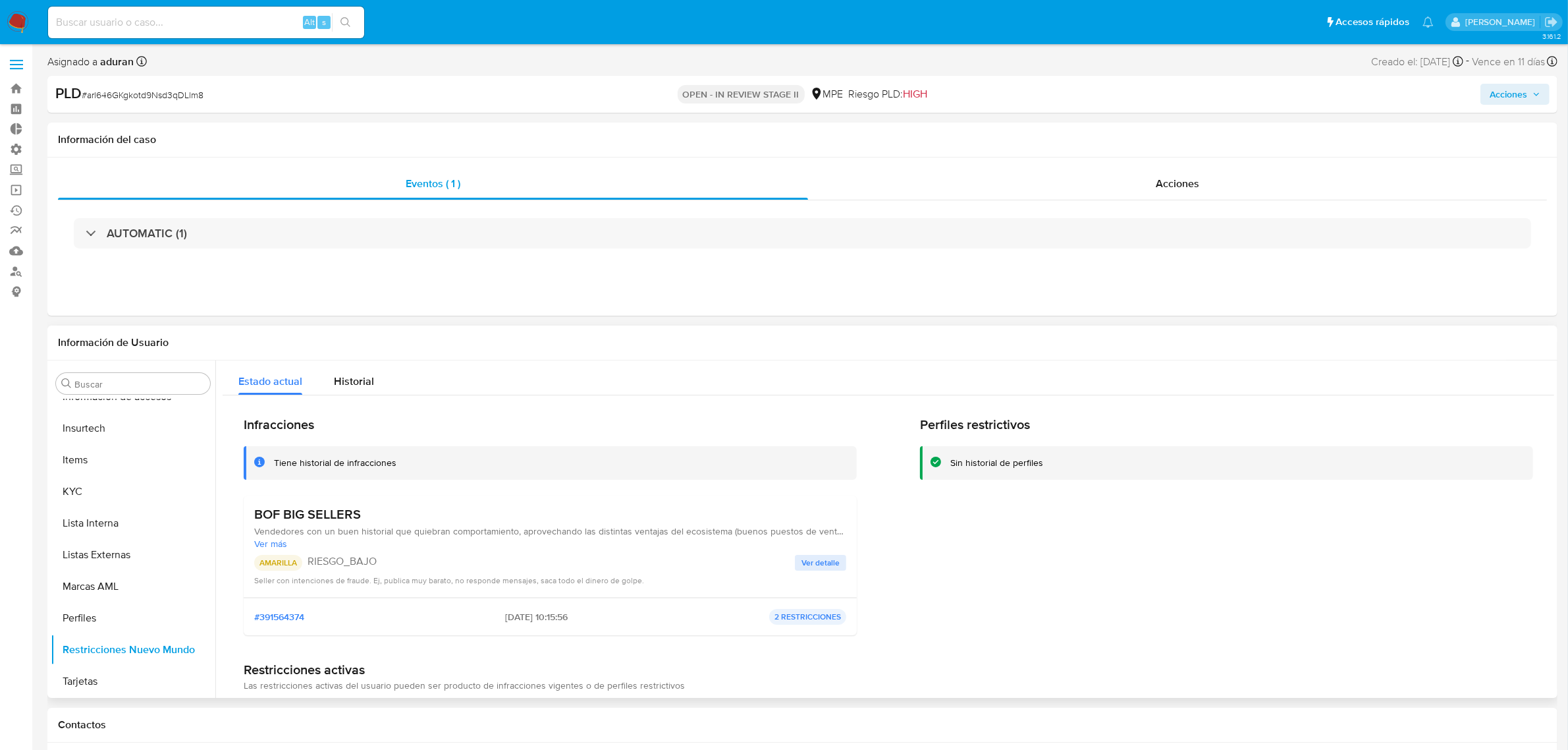
click at [813, 599] on p "2 RESTRICCIONES" at bounding box center [808, 616] width 77 height 15
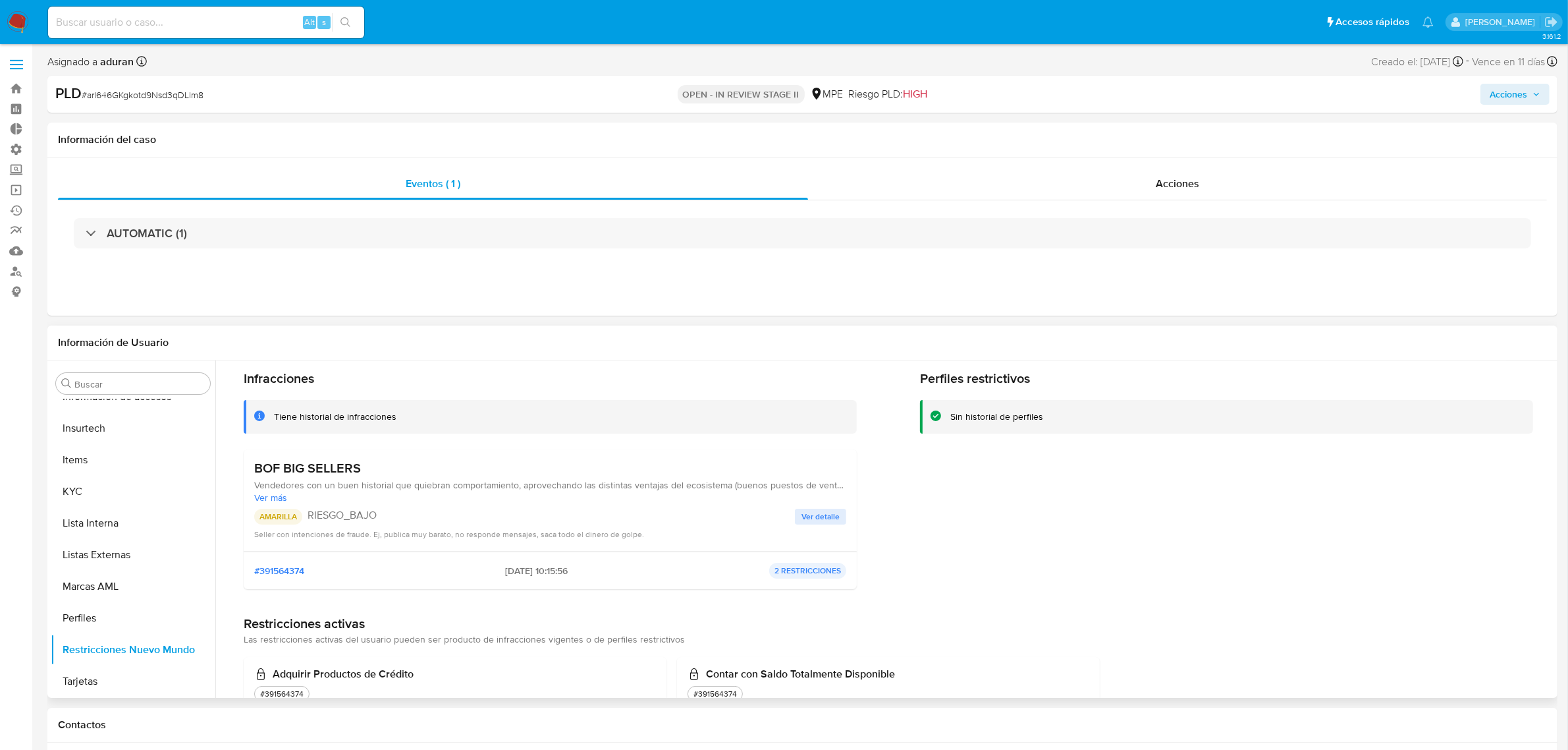
scroll to position [7, 0]
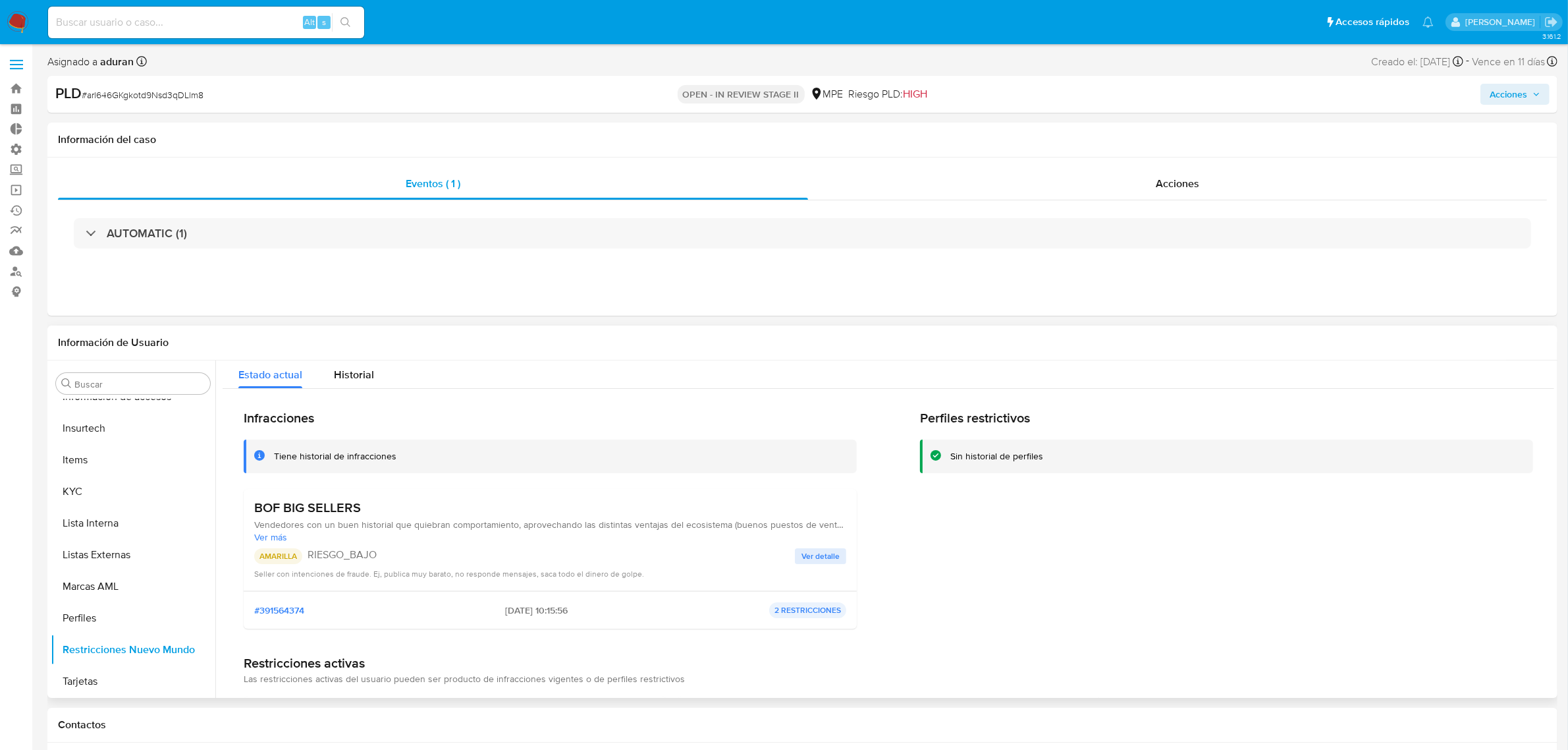
click at [818, 551] on span "Ver detalle" at bounding box center [820, 556] width 39 height 13
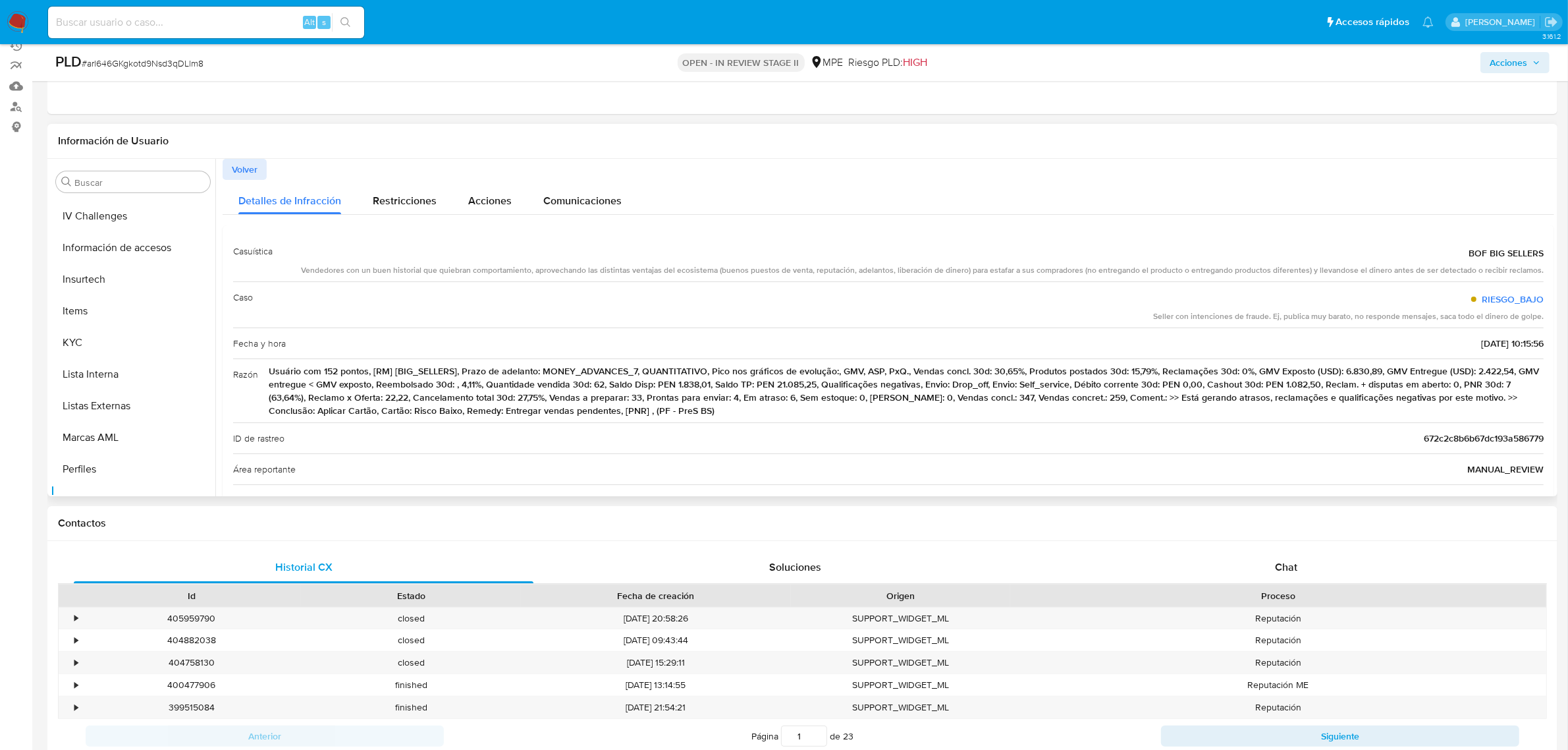
scroll to position [537, 0]
click at [1254, 62] on span "Acciones" at bounding box center [1508, 62] width 38 height 21
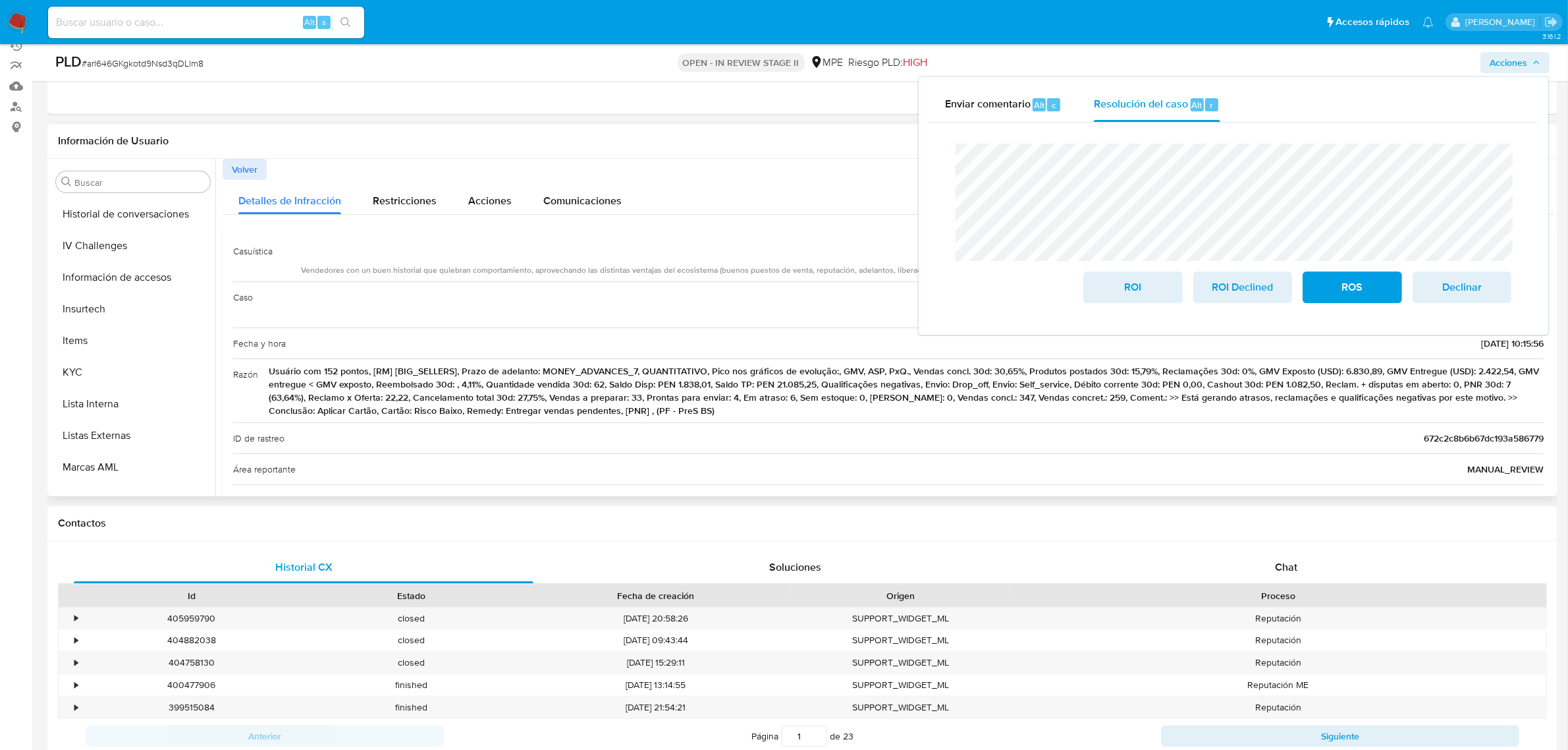
click at [254, 176] on span "Volver" at bounding box center [245, 170] width 26 height 19
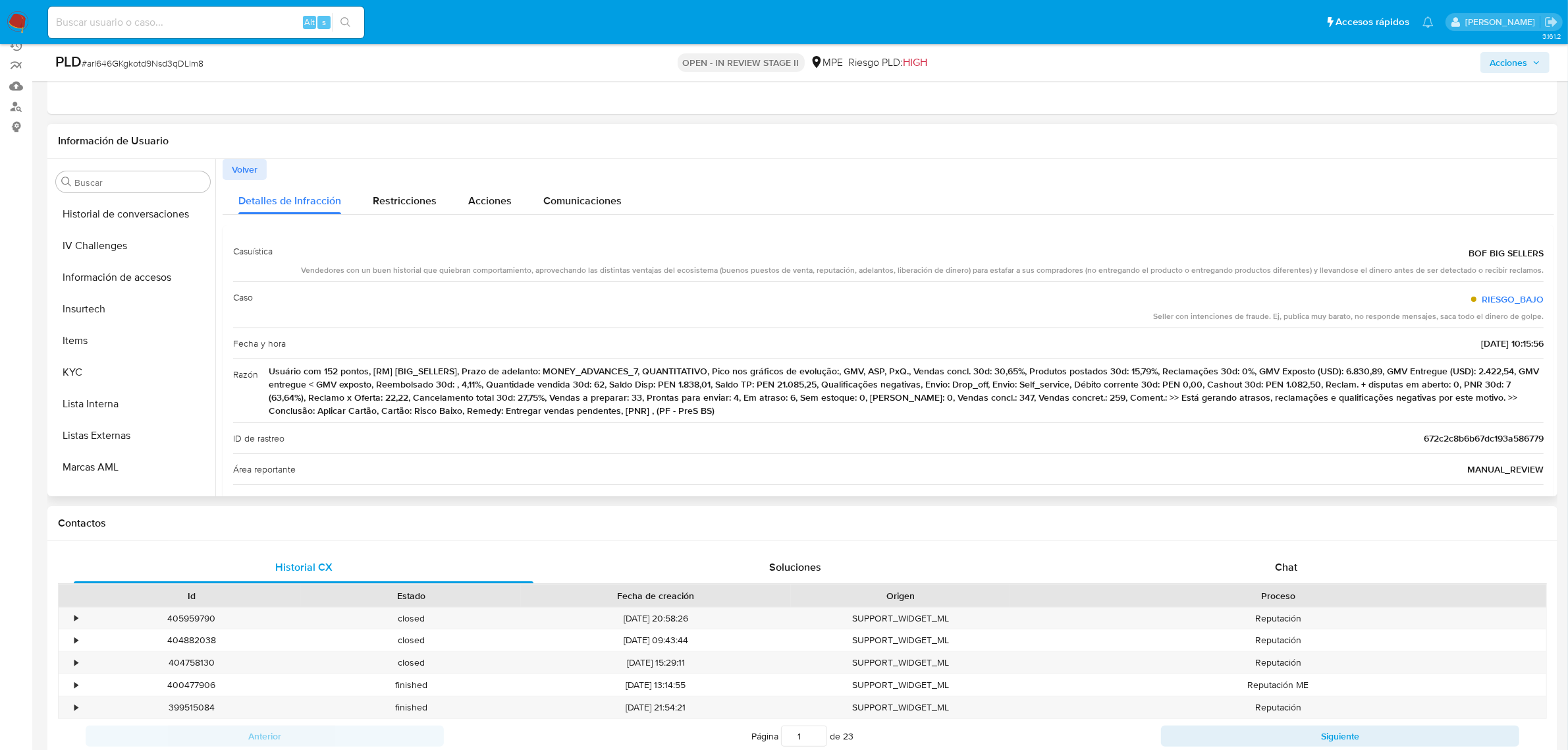
click at [241, 173] on span "Volver" at bounding box center [245, 170] width 26 height 19
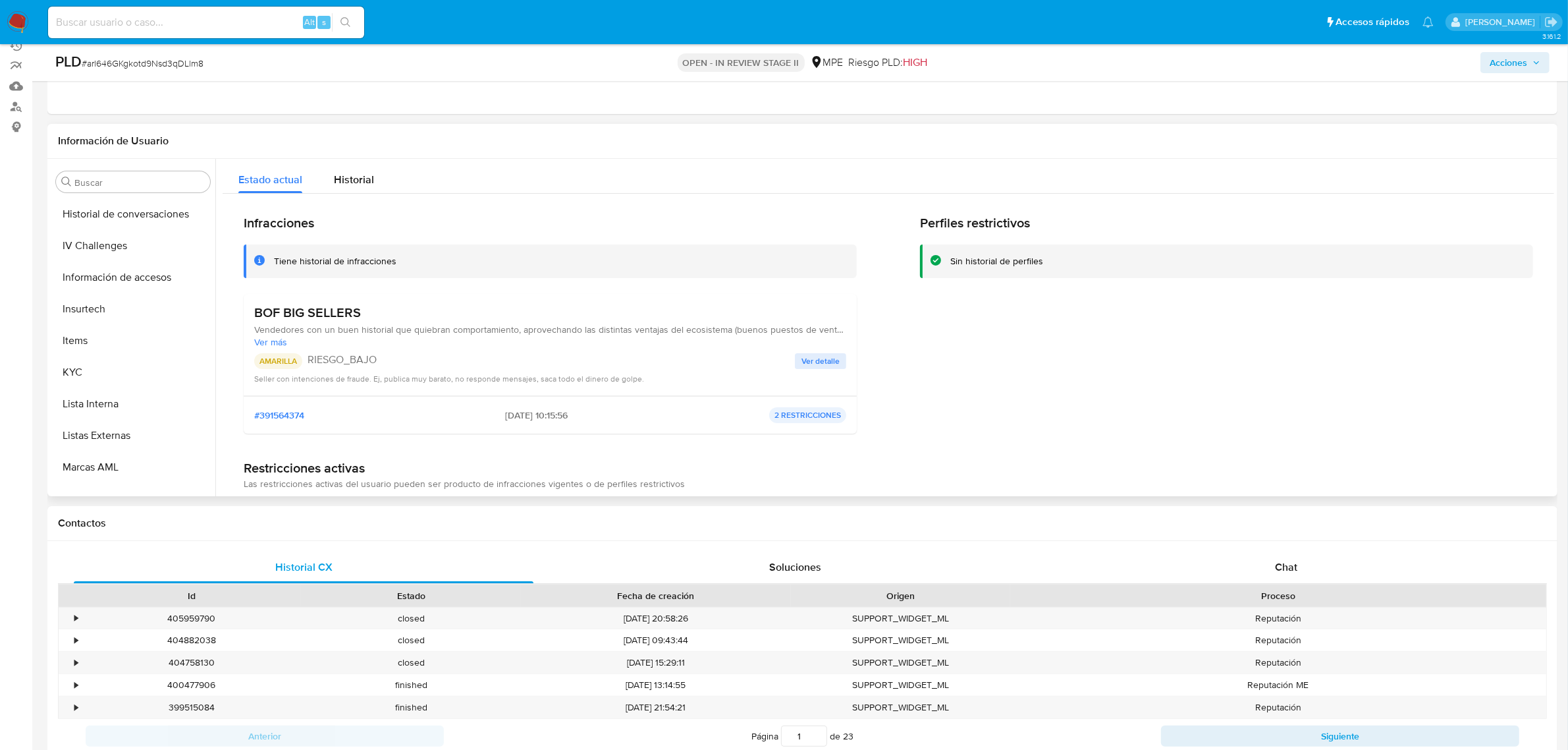
drag, startPoint x: 367, startPoint y: 310, endPoint x: 253, endPoint y: 314, distance: 114.1
click at [254, 314] on h3 "BOF BIG SELLERS" at bounding box center [550, 312] width 592 height 16
click at [1254, 60] on span "Acciones" at bounding box center [1508, 62] width 38 height 21
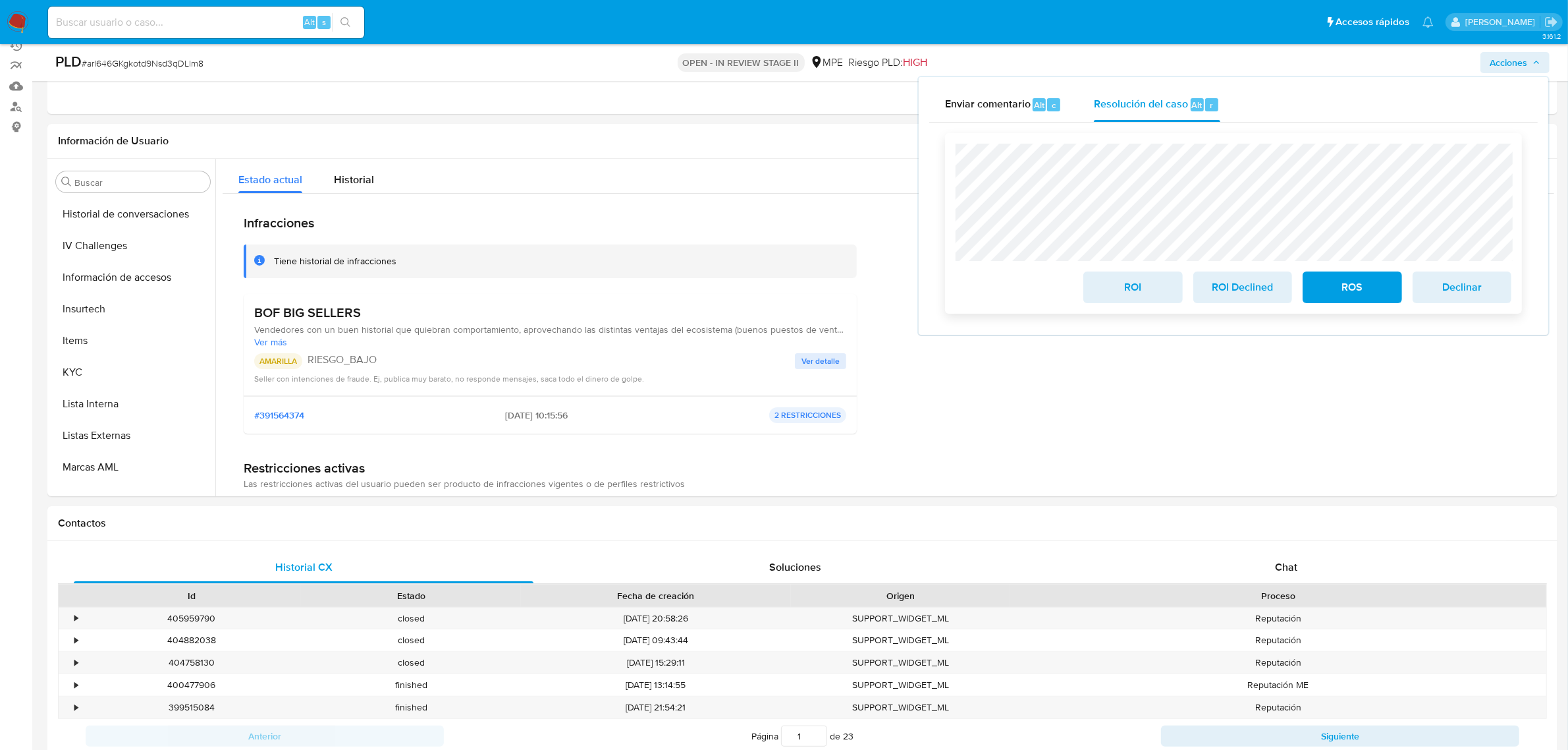
click at [1131, 281] on span "ROI" at bounding box center [1132, 288] width 64 height 29
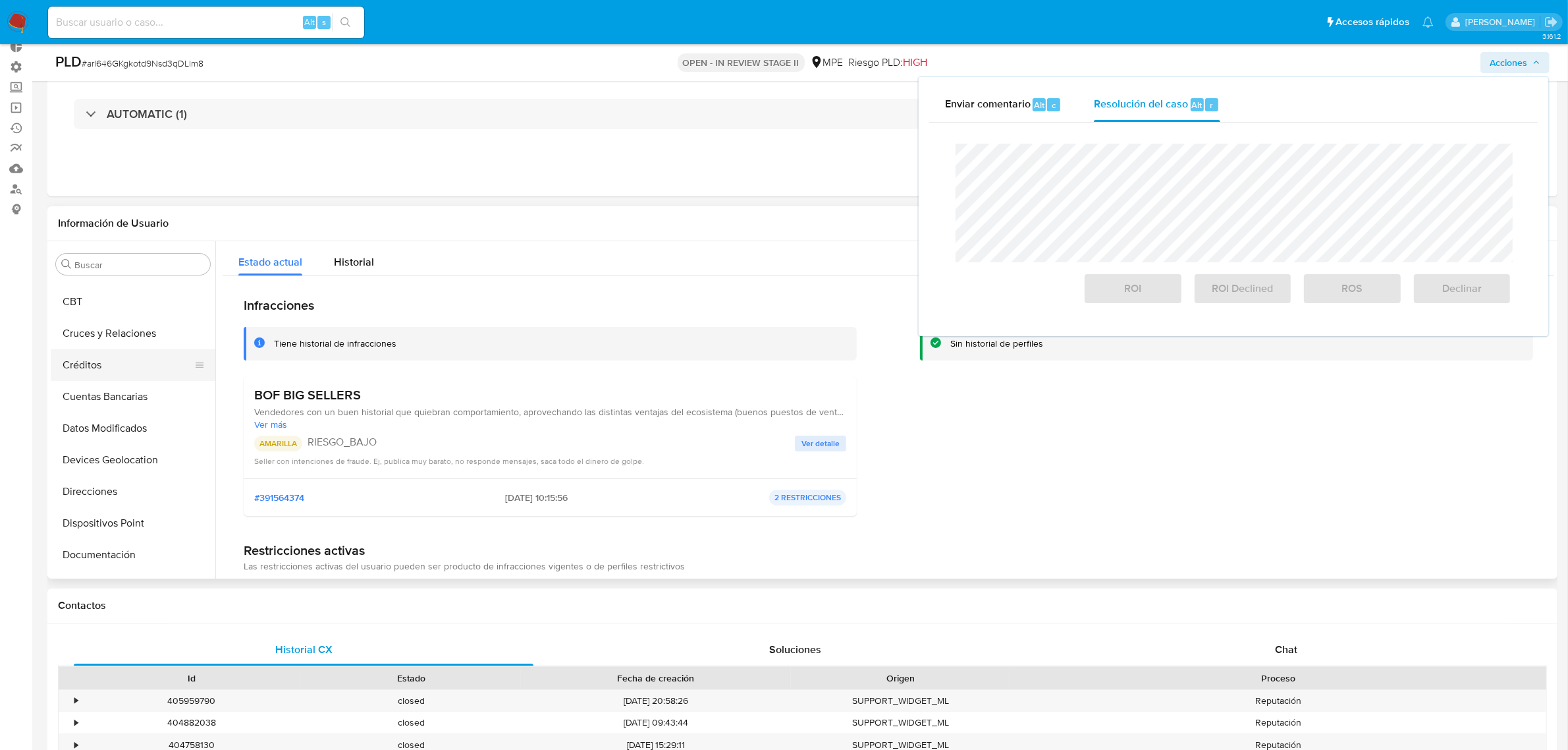
scroll to position [330, 0]
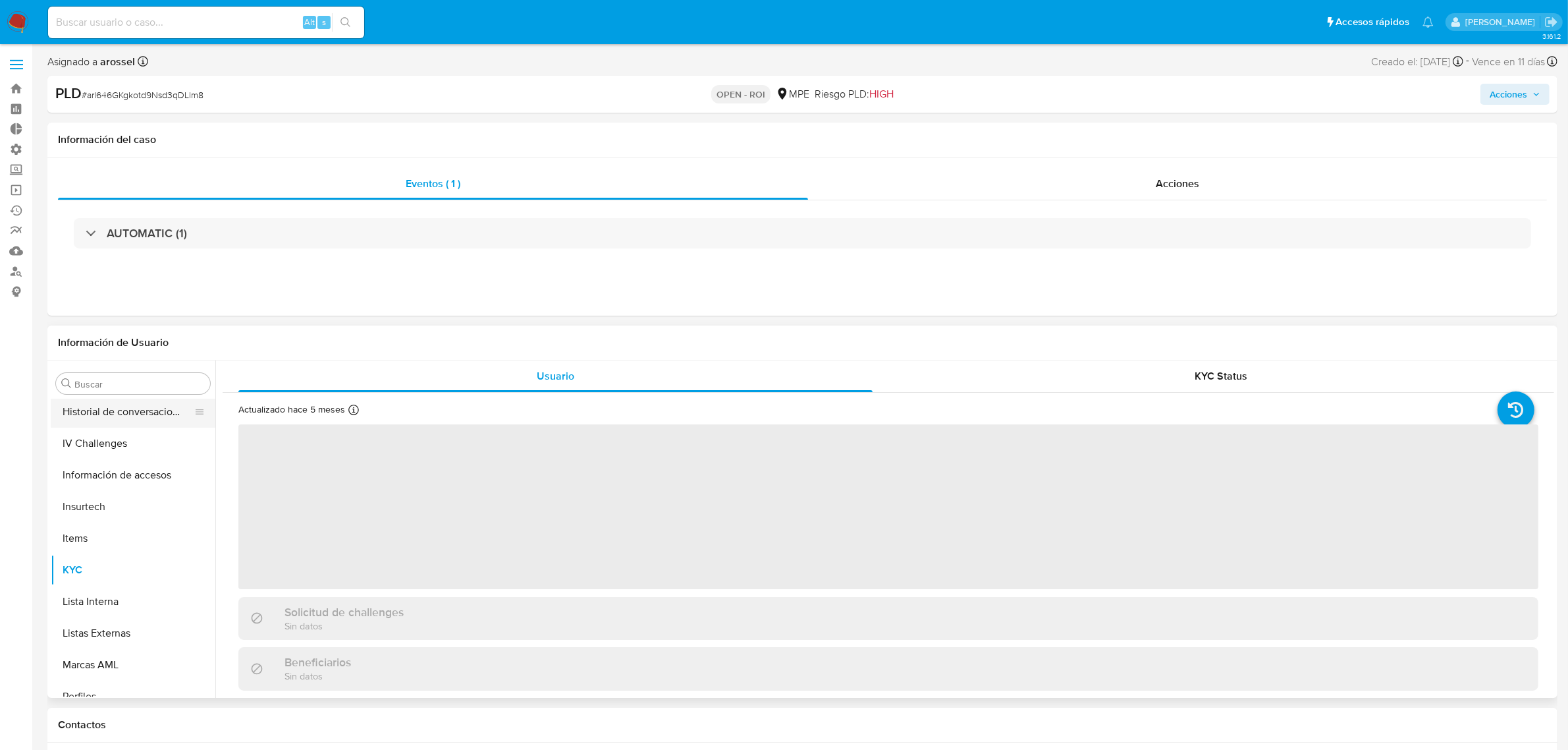
scroll to position [372, 0]
select select "10"
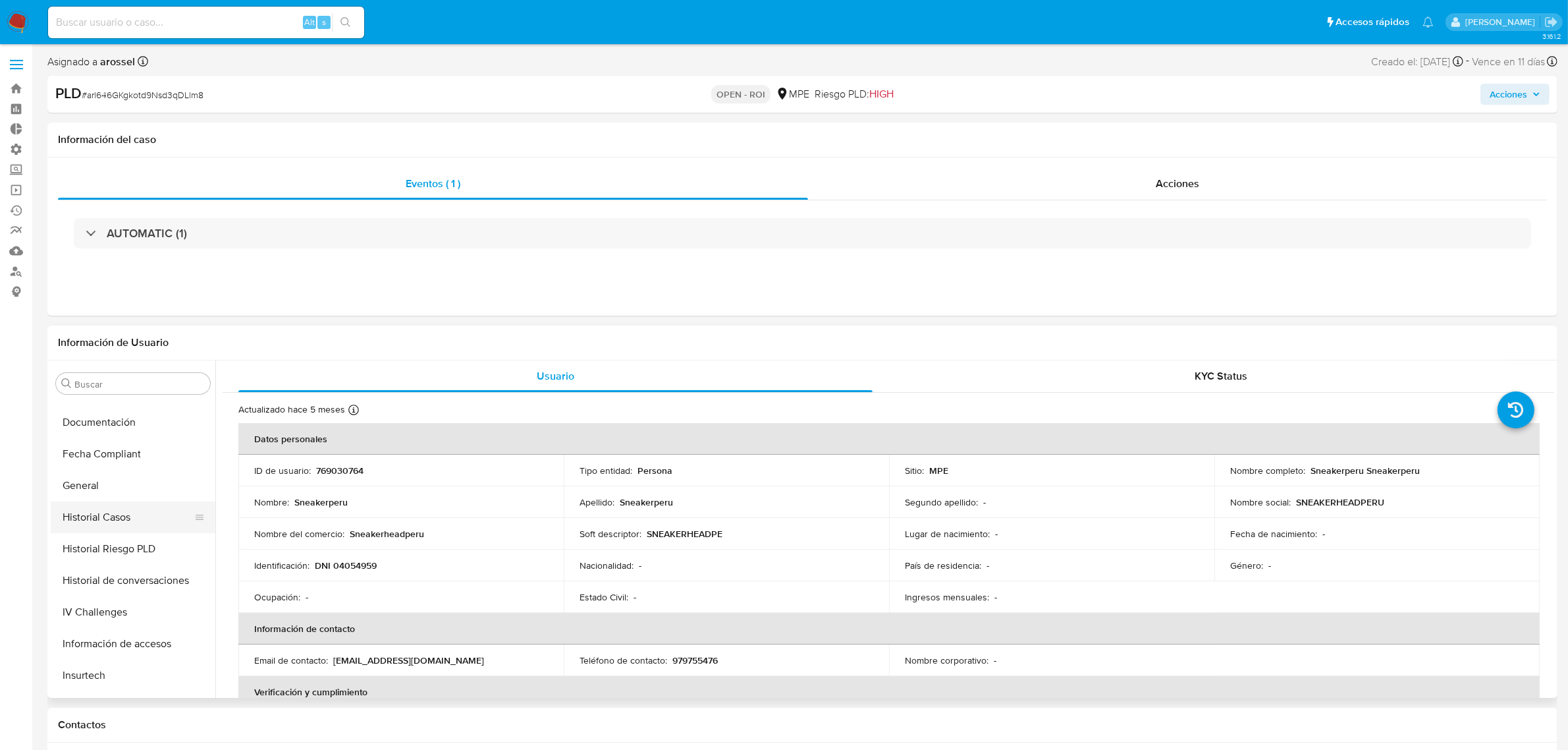
click at [121, 511] on button "Historial Casos" at bounding box center [128, 516] width 154 height 32
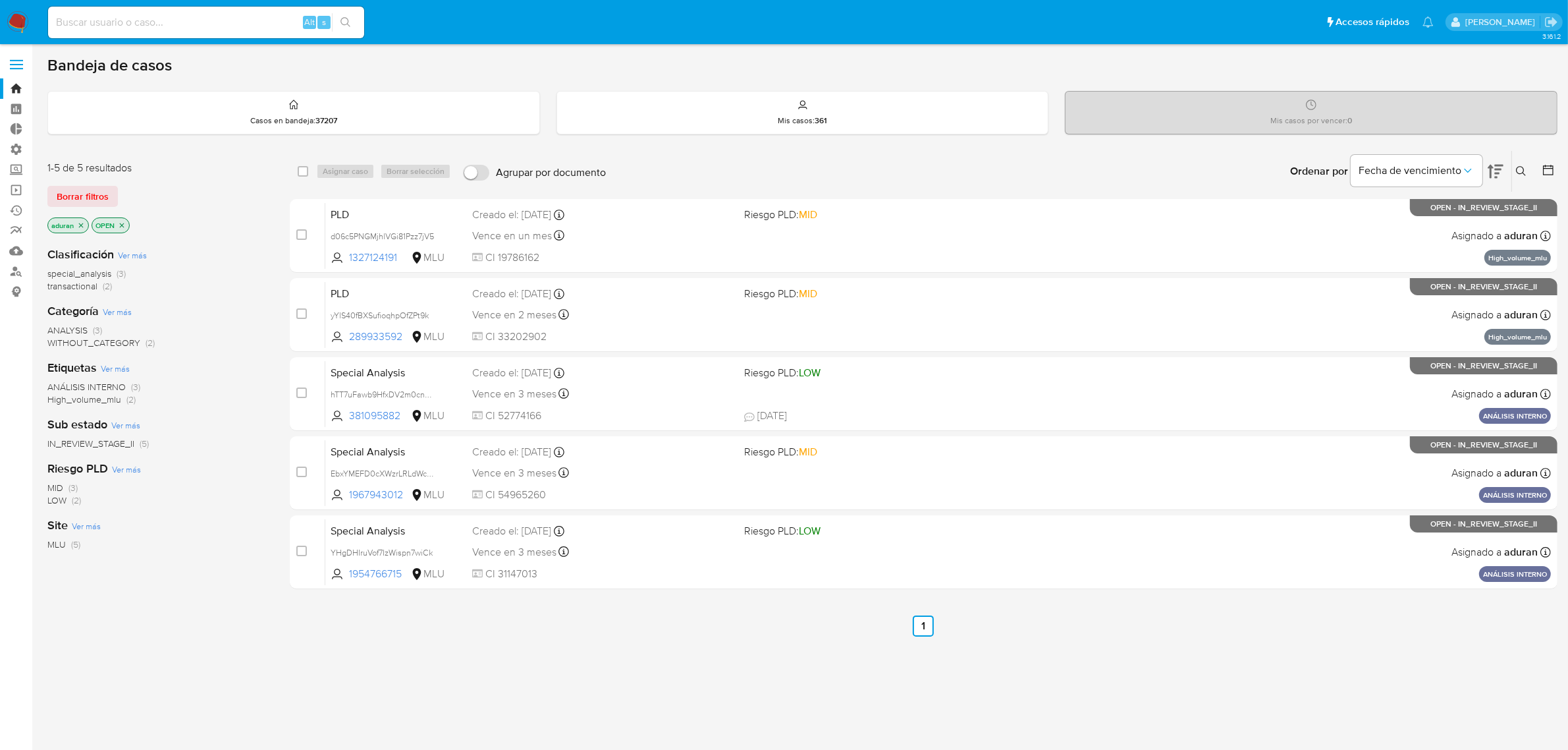
drag, startPoint x: 682, startPoint y: 690, endPoint x: 633, endPoint y: 683, distance: 49.5
click at [635, 683] on div "select-all-cases-checkbox Asignar caso Borrar selección Agrupar por documento O…" at bounding box center [924, 448] width 1268 height 597
click at [1101, 725] on div "select-all-cases-checkbox Asignar caso Borrar selección Agrupar por documento O…" at bounding box center [924, 448] width 1268 height 597
click at [741, 659] on div "select-all-cases-checkbox Asignar caso Borrar selección Agrupar por documento O…" at bounding box center [924, 448] width 1268 height 597
